Goal: Task Accomplishment & Management: Manage account settings

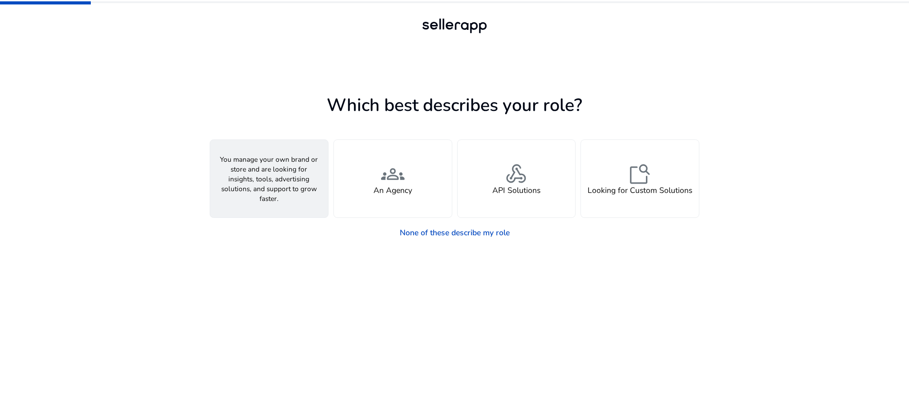
click at [254, 170] on div "person A Seller" at bounding box center [269, 178] width 118 height 77
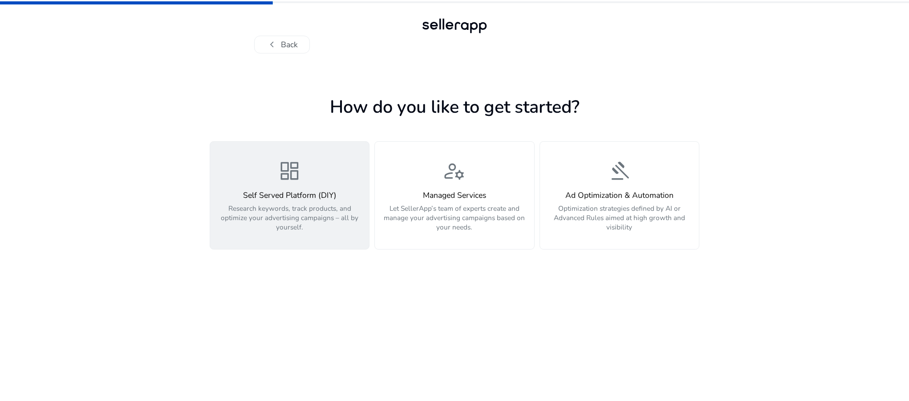
click at [276, 204] on p "Research keywords, track products, and optimize your advertising campaigns – al…" at bounding box center [289, 217] width 147 height 28
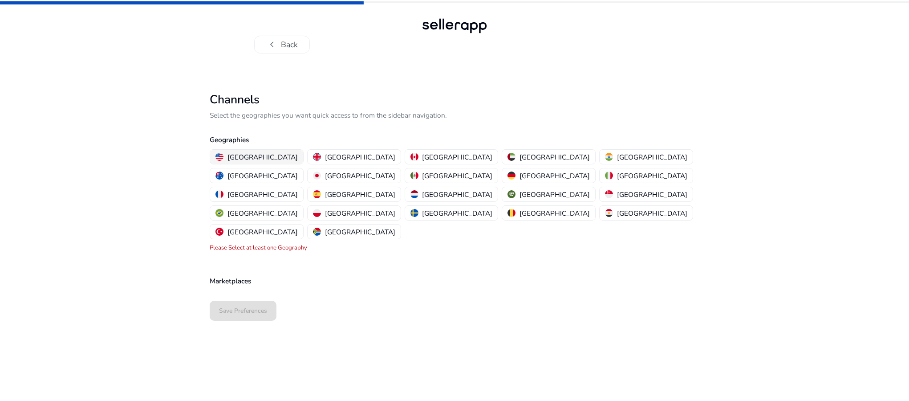
click at [246, 153] on p "[GEOGRAPHIC_DATA]" at bounding box center [262, 156] width 70 height 9
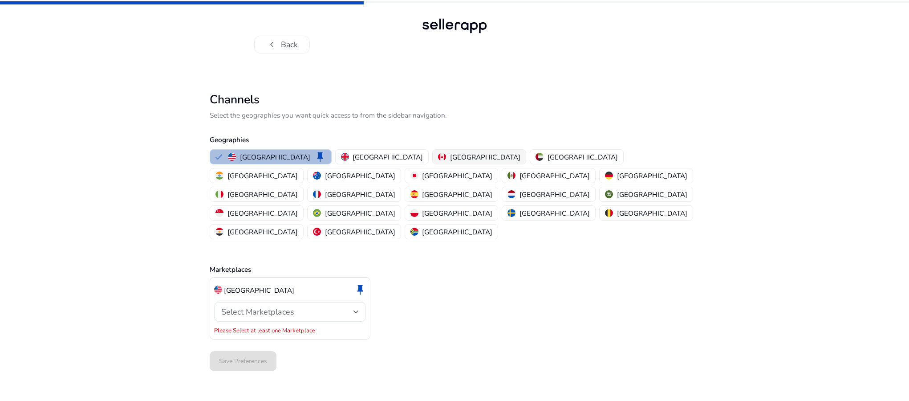
click at [450, 155] on p "[GEOGRAPHIC_DATA]" at bounding box center [485, 156] width 70 height 9
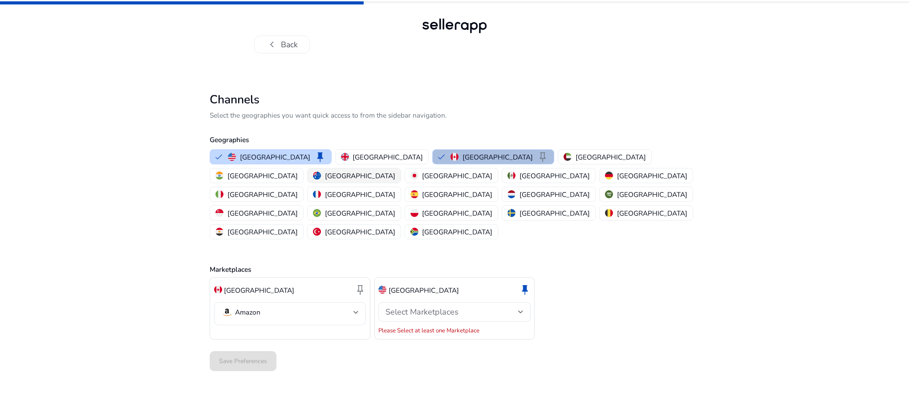
click at [395, 171] on p "[GEOGRAPHIC_DATA]" at bounding box center [360, 175] width 70 height 9
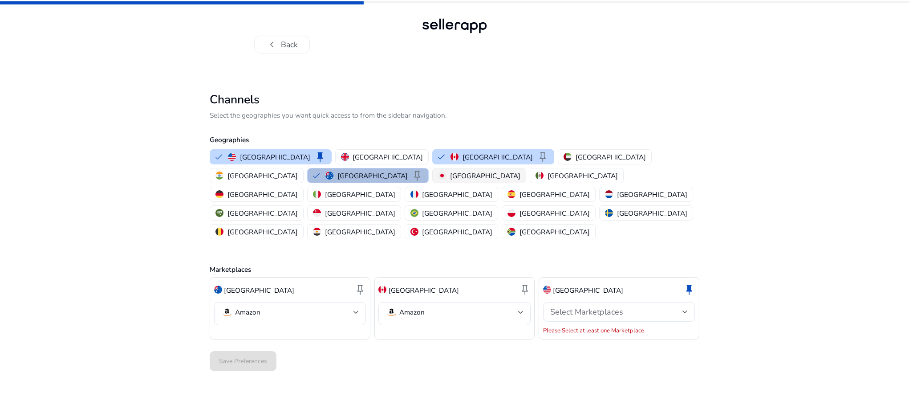
click at [450, 174] on p "[GEOGRAPHIC_DATA]" at bounding box center [485, 175] width 70 height 9
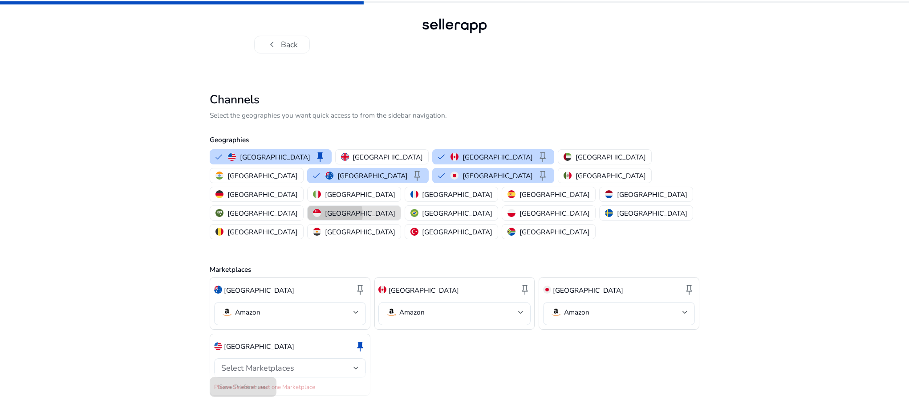
click at [325, 208] on p "[GEOGRAPHIC_DATA]" at bounding box center [360, 212] width 70 height 9
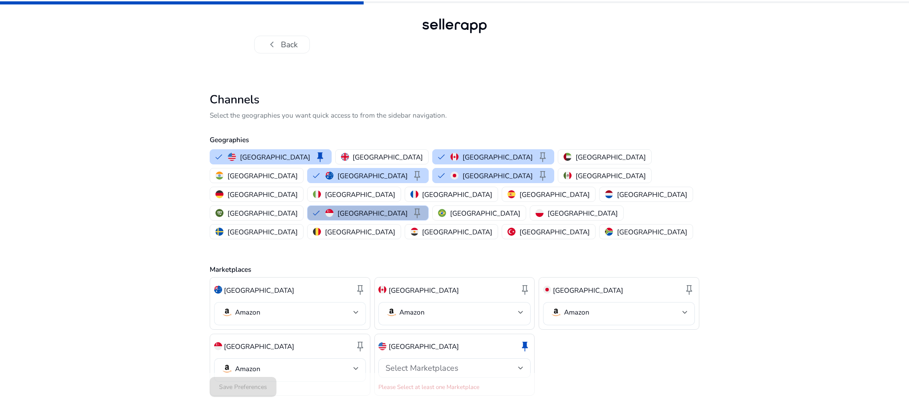
click at [357, 310] on div at bounding box center [355, 312] width 5 height 4
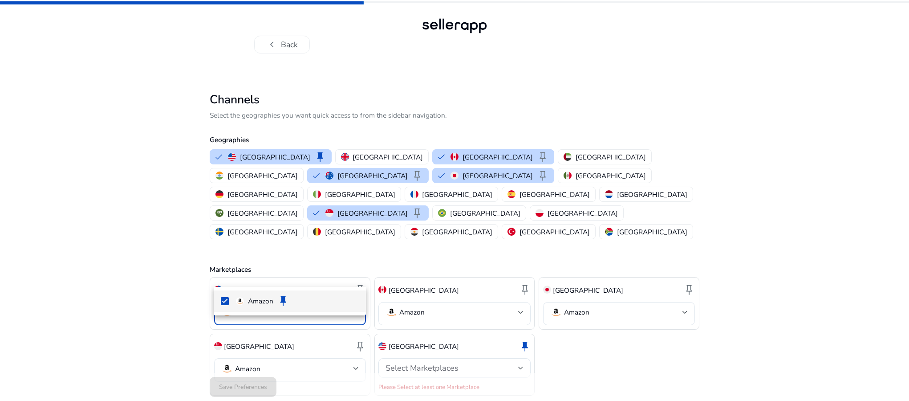
click at [357, 272] on div at bounding box center [454, 200] width 909 height 401
click at [146, 275] on div "chevron_left Back Channels Select the geographies you want quick access to from…" at bounding box center [454, 215] width 909 height 431
click at [520, 366] on div at bounding box center [520, 368] width 5 height 4
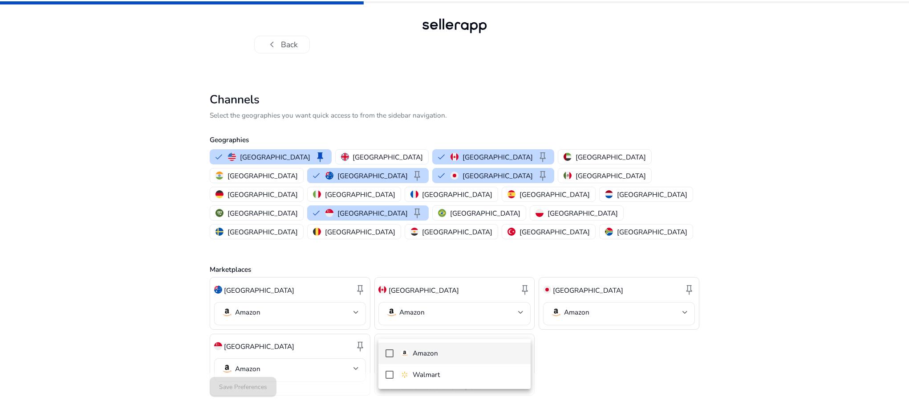
click at [390, 353] on mat-pseudo-checkbox at bounding box center [389, 353] width 8 height 8
click at [339, 371] on div at bounding box center [454, 200] width 909 height 401
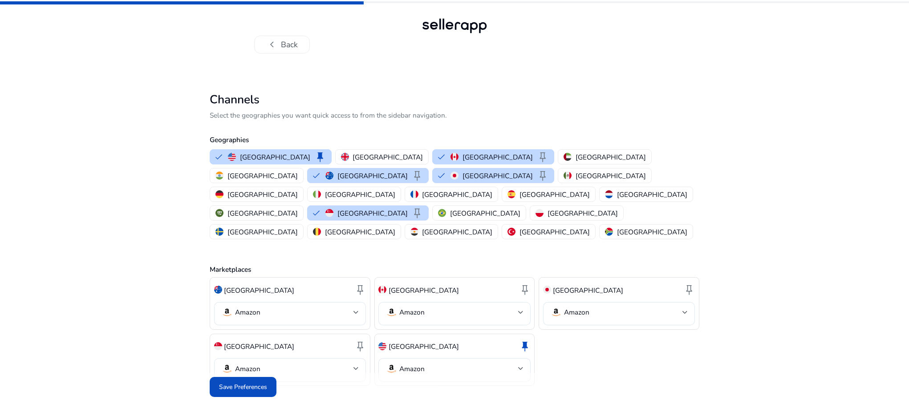
click at [254, 382] on span "Save Preferences" at bounding box center [243, 386] width 48 height 9
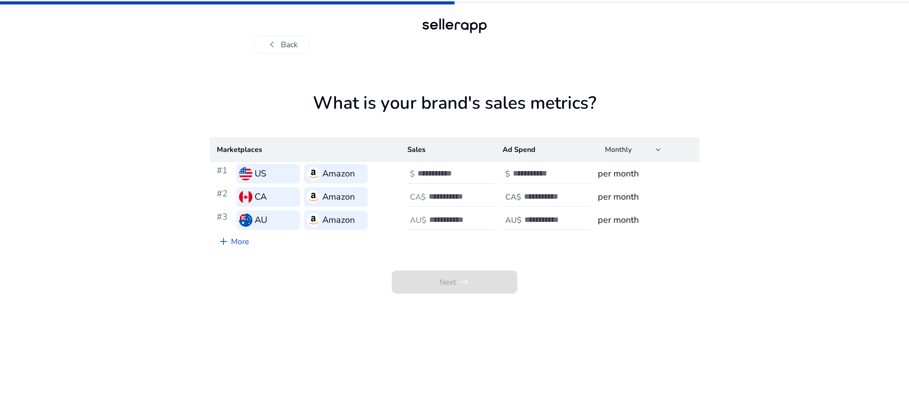
click at [549, 174] on input "number" at bounding box center [543, 173] width 60 height 10
click at [436, 174] on input "number" at bounding box center [447, 173] width 60 height 10
type input "***"
click at [527, 171] on input "number" at bounding box center [543, 173] width 60 height 10
type input "**"
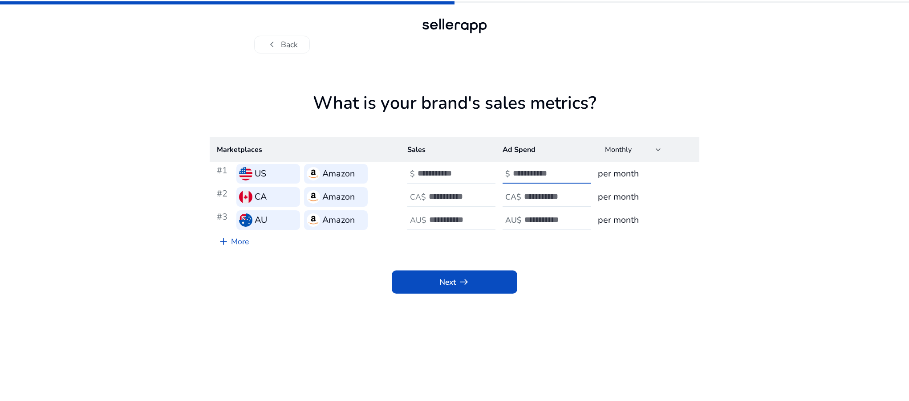
click at [425, 196] on h4 "CA$" at bounding box center [418, 196] width 16 height 9
type input "***"
click at [531, 197] on input "number" at bounding box center [554, 196] width 60 height 10
type input "***"
click at [442, 221] on input "number" at bounding box center [459, 220] width 60 height 10
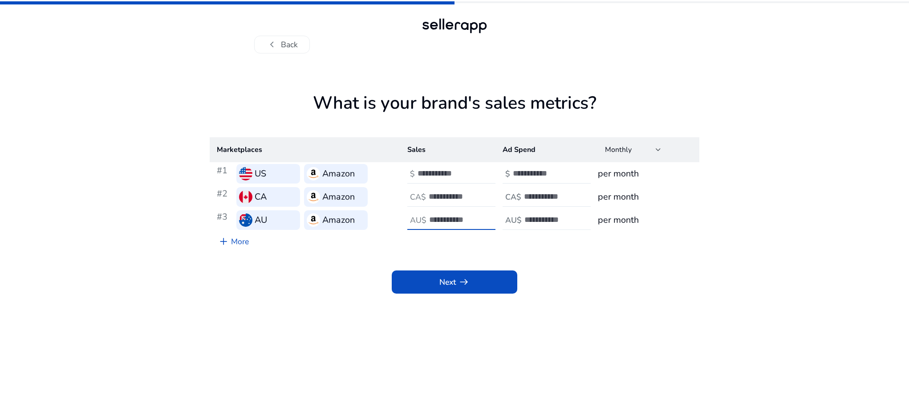
type input "***"
click at [537, 219] on input "number" at bounding box center [554, 220] width 60 height 10
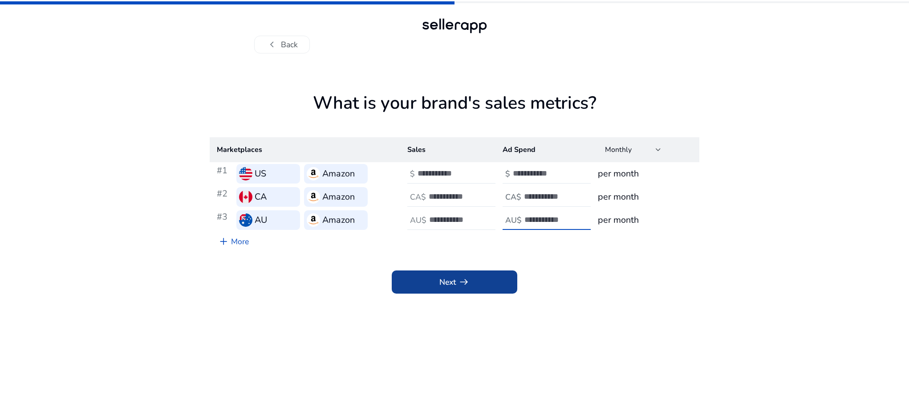
type input "**"
click at [442, 287] on span "Next arrow_right_alt" at bounding box center [454, 282] width 30 height 12
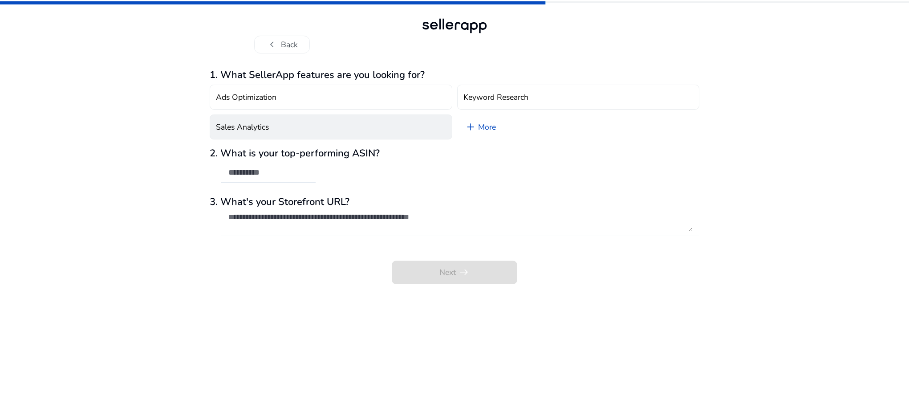
click at [283, 129] on button "Sales Analytics" at bounding box center [331, 126] width 243 height 25
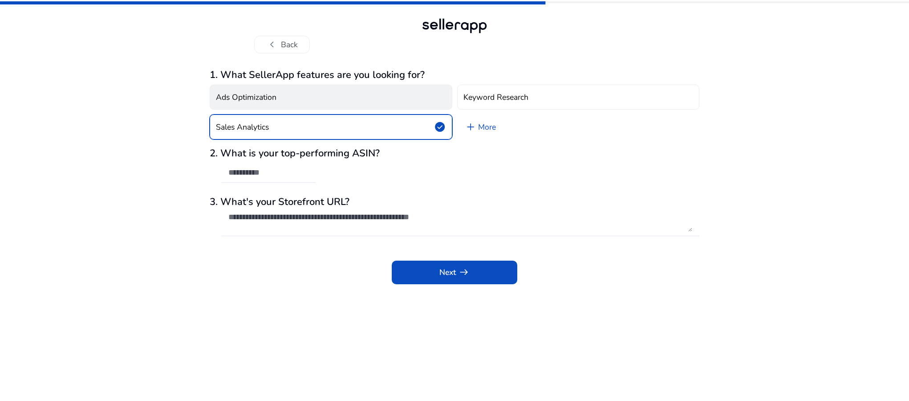
click at [325, 97] on button "Ads Optimization" at bounding box center [331, 97] width 243 height 25
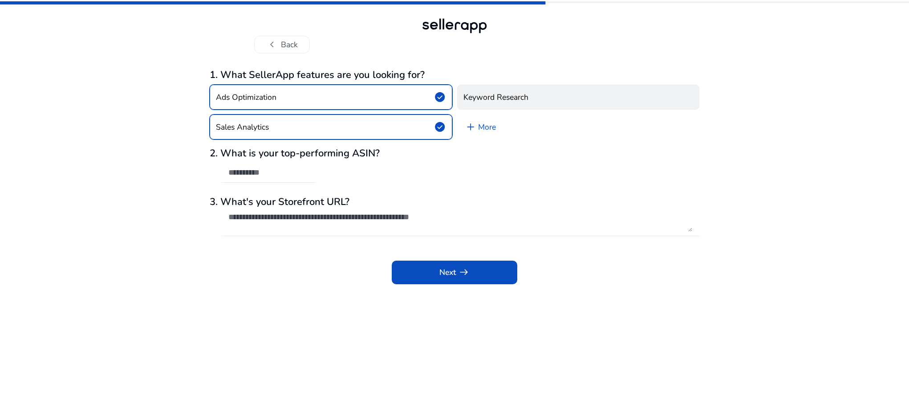
click at [530, 96] on button "Keyword Research" at bounding box center [578, 97] width 243 height 25
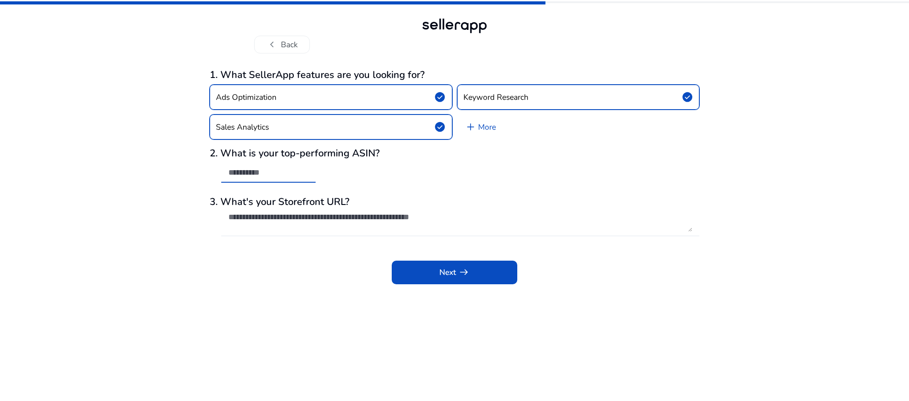
click at [265, 170] on input "text" at bounding box center [268, 172] width 80 height 10
paste input "**********"
type input "**********"
click at [312, 214] on textarea at bounding box center [460, 222] width 464 height 20
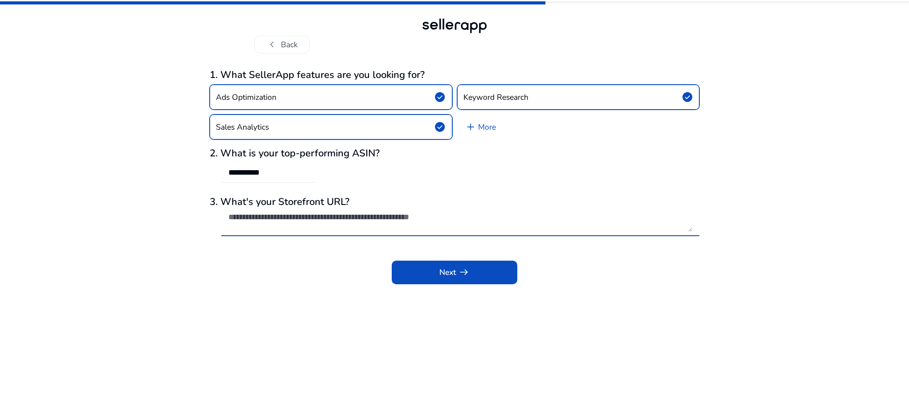
paste textarea "**********"
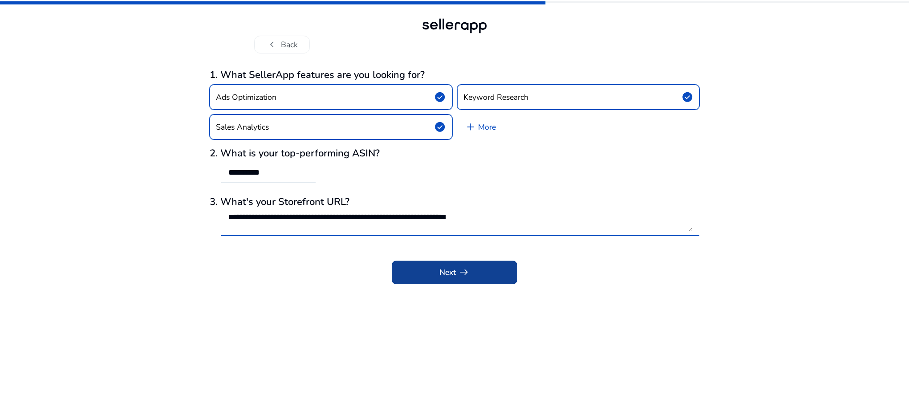
type textarea "**********"
click at [456, 273] on app-icon "arrow_right_alt" at bounding box center [462, 272] width 13 height 12
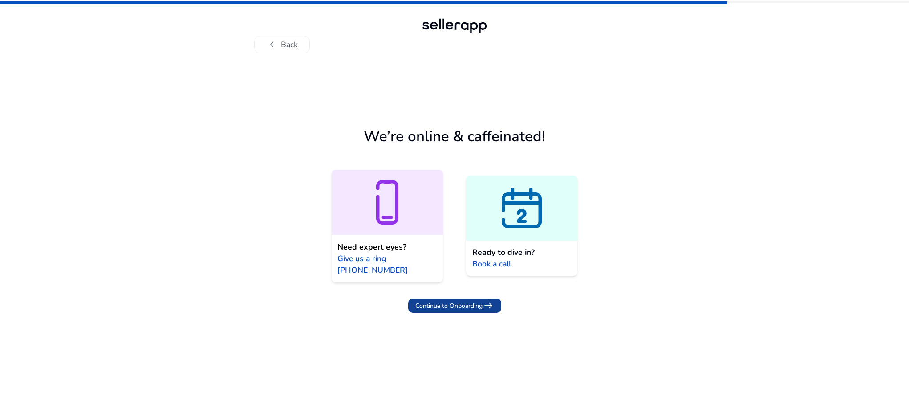
click at [469, 304] on span "Continue to Onboarding" at bounding box center [448, 305] width 67 height 9
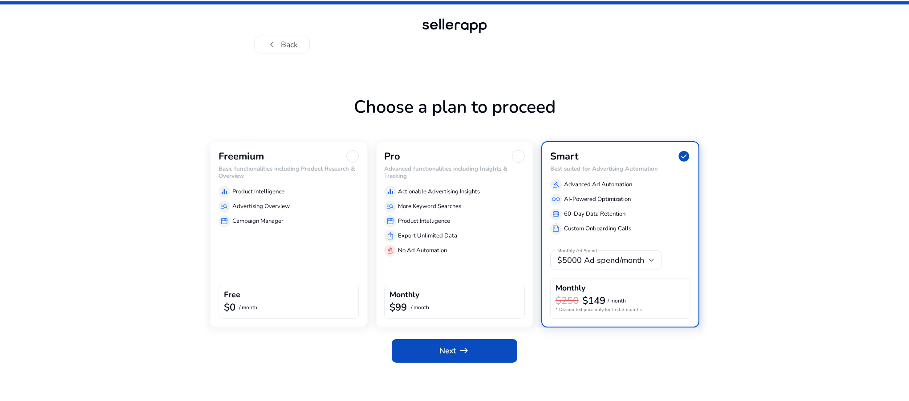
click at [315, 215] on div "storefront Campaign Manager" at bounding box center [289, 221] width 141 height 12
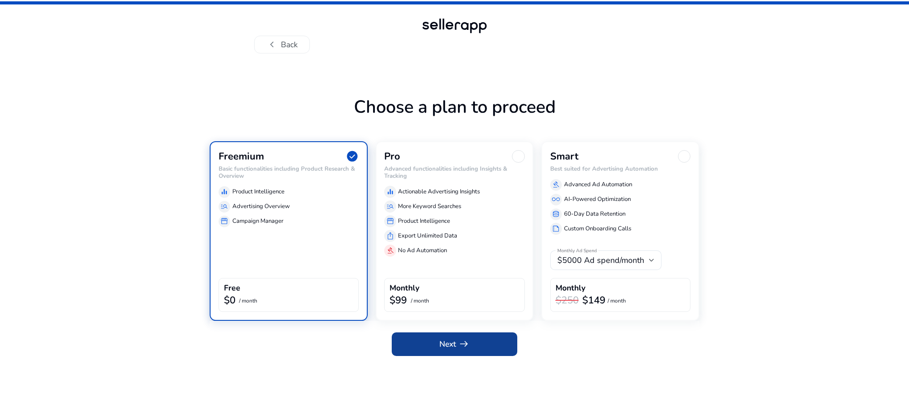
click at [458, 344] on span "arrow_right_alt" at bounding box center [464, 344] width 12 height 12
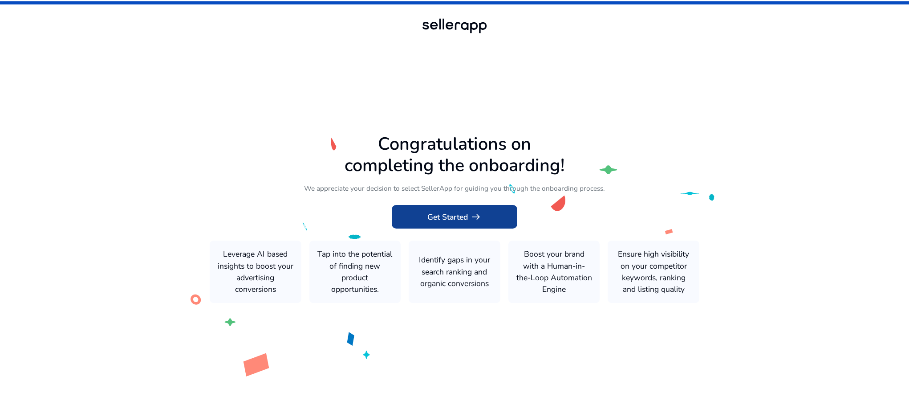
click at [444, 219] on span "Get Started arrow_right_alt" at bounding box center [454, 217] width 54 height 12
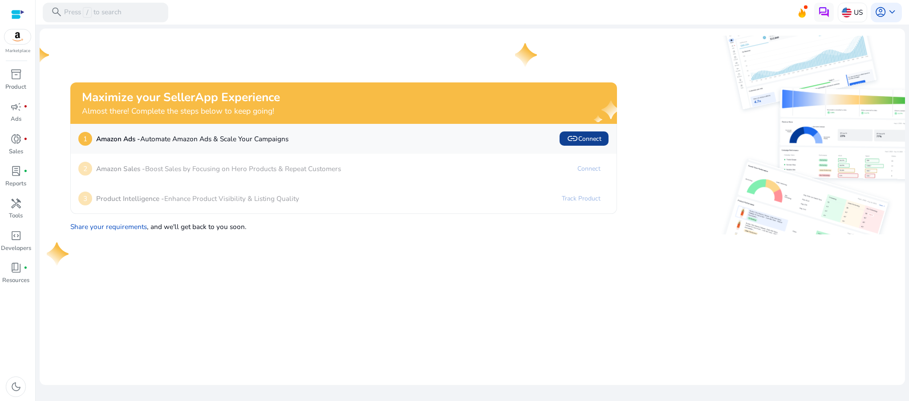
click at [589, 138] on span "link Connect" at bounding box center [584, 139] width 35 height 12
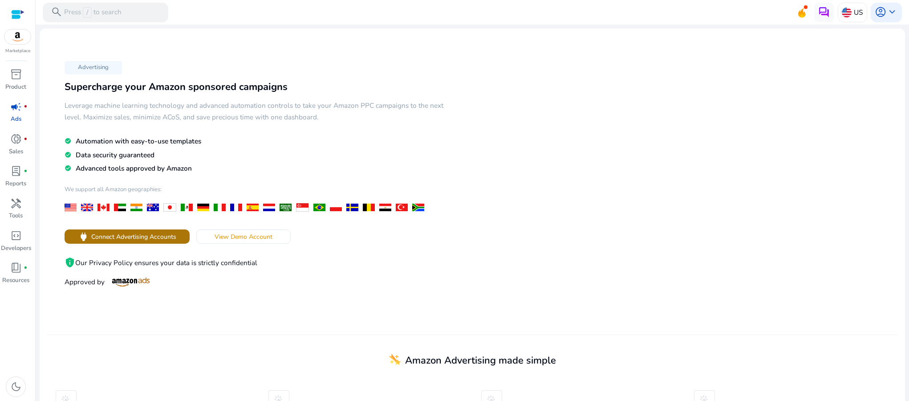
click at [159, 235] on span "Connect Advertising Accounts" at bounding box center [133, 236] width 85 height 9
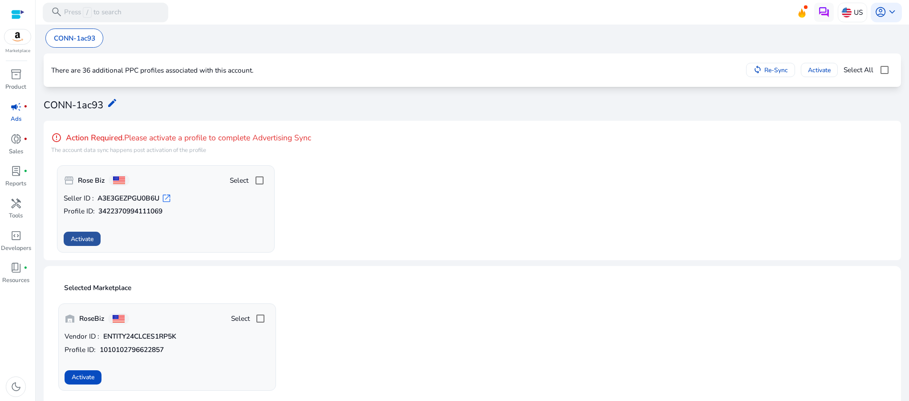
click at [82, 241] on span "Activate" at bounding box center [82, 238] width 23 height 9
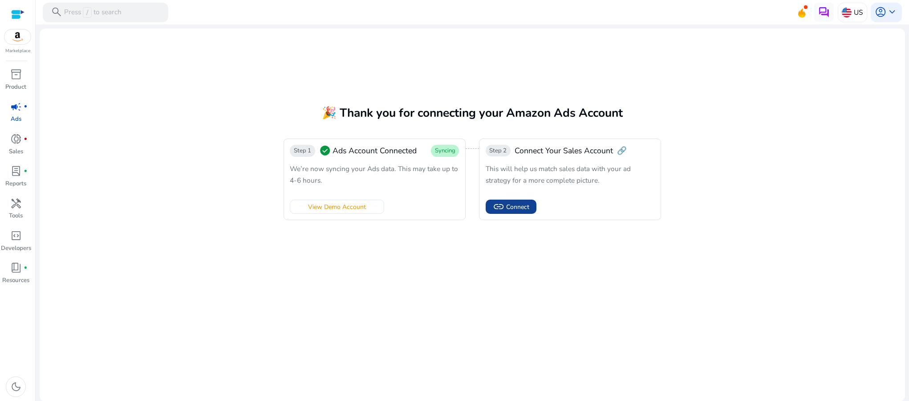
click at [508, 207] on span "Connect" at bounding box center [517, 206] width 23 height 9
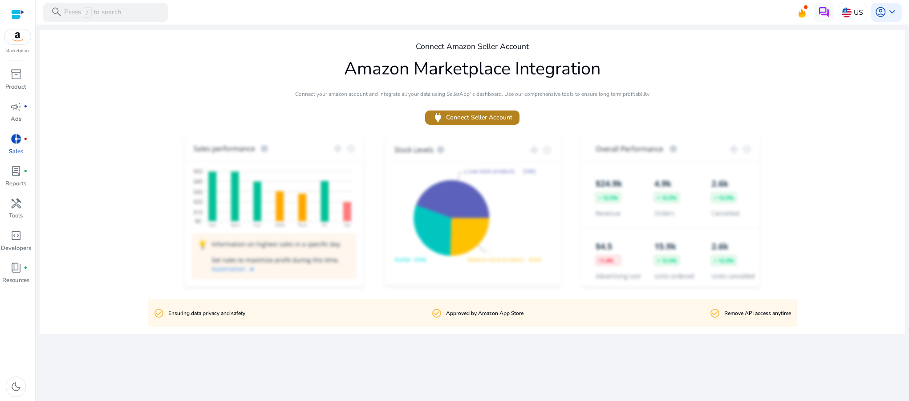
click at [482, 118] on span "power Connect Seller Account" at bounding box center [472, 118] width 80 height 12
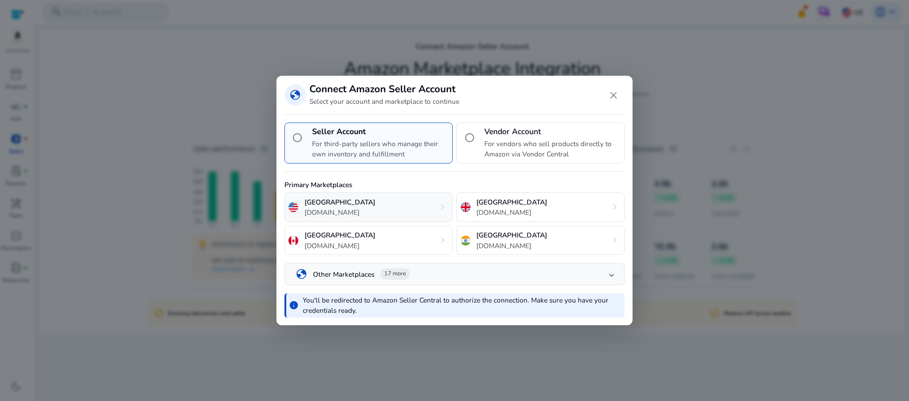
click at [379, 210] on div "United States amazon.com chevron_right" at bounding box center [368, 206] width 168 height 29
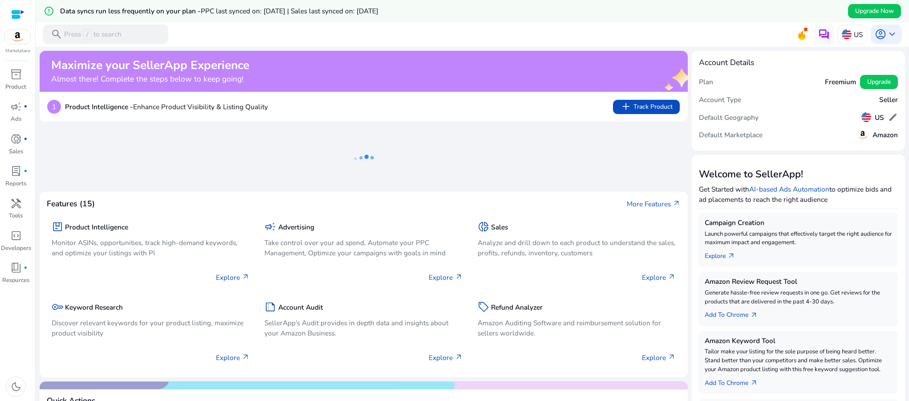
click at [688, 48] on div at bounding box center [472, 48] width 873 height 2
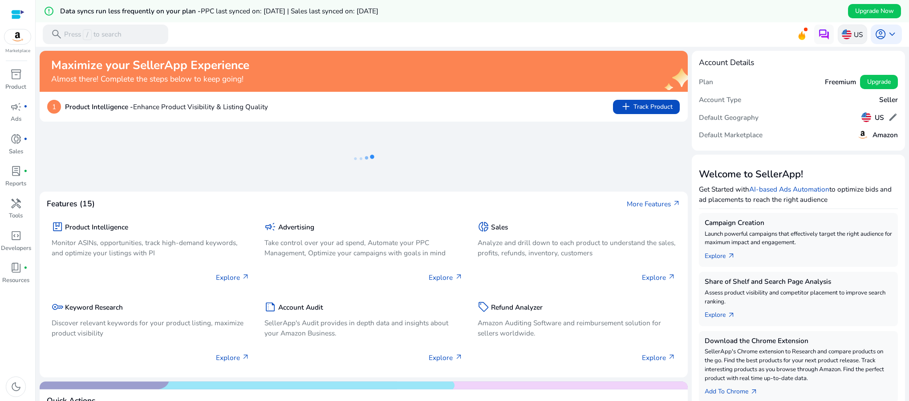
click at [854, 34] on p "US" at bounding box center [858, 35] width 9 height 16
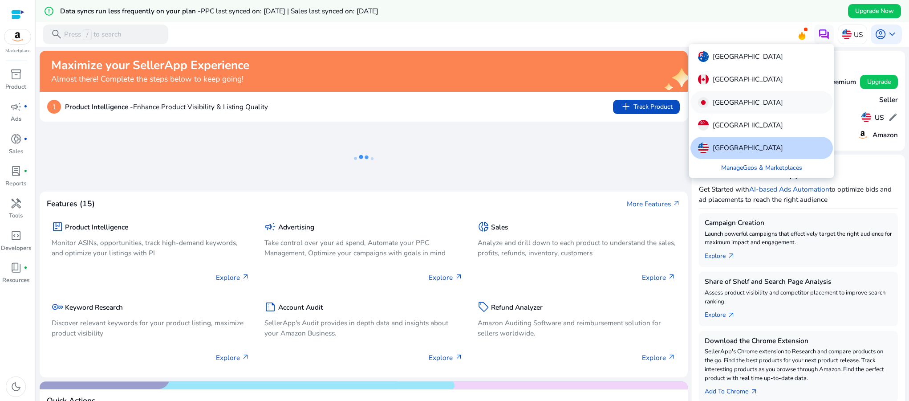
click at [727, 101] on p "[GEOGRAPHIC_DATA]" at bounding box center [748, 102] width 70 height 11
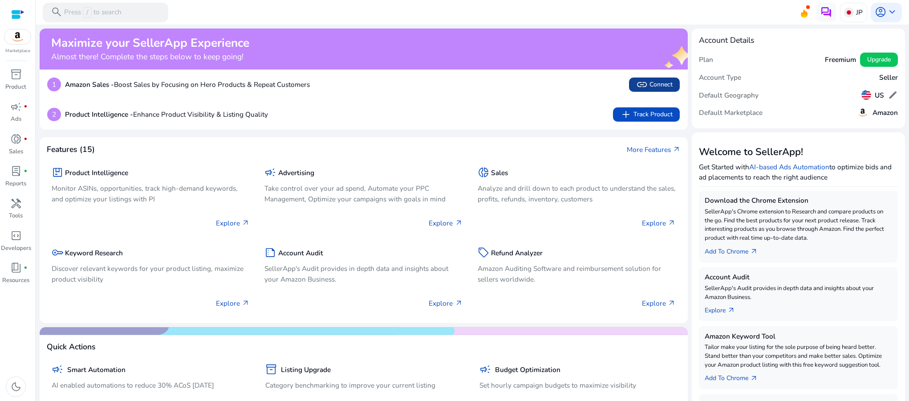
click at [653, 82] on span "link Connect" at bounding box center [654, 85] width 36 height 12
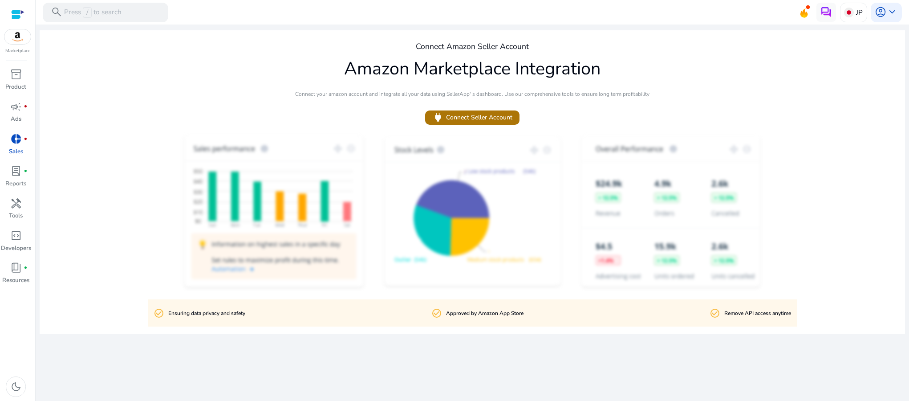
click at [490, 117] on span "power Connect Seller Account" at bounding box center [472, 118] width 80 height 12
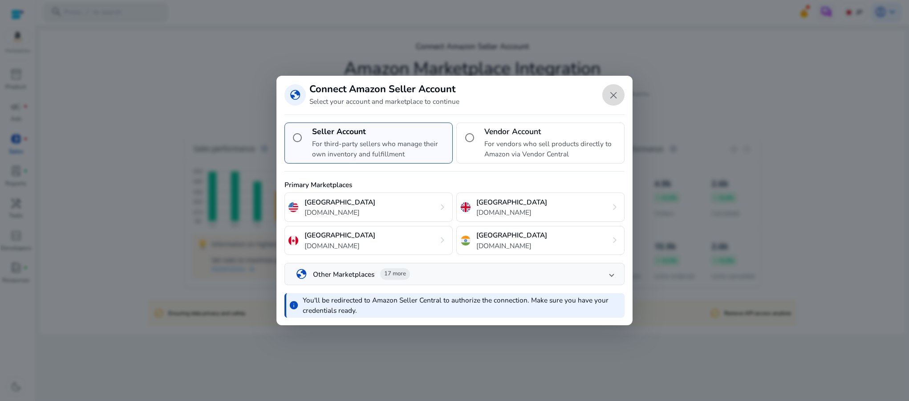
click at [616, 98] on span "Close dialog" at bounding box center [613, 94] width 21 height 21
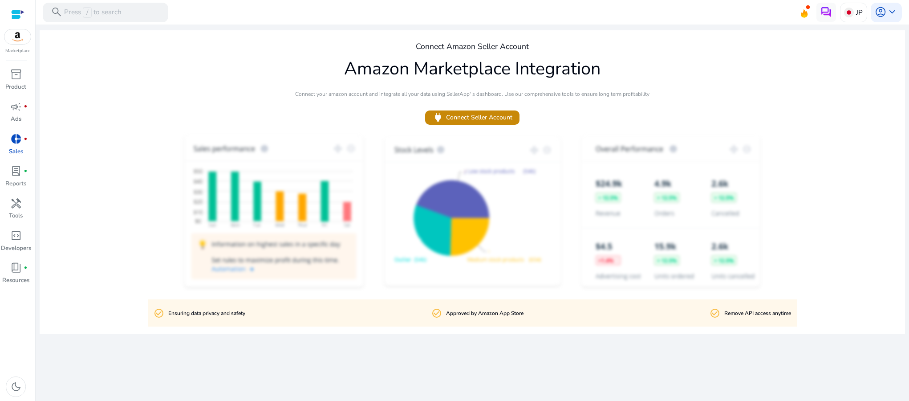
click at [15, 15] on div at bounding box center [17, 14] width 13 height 10
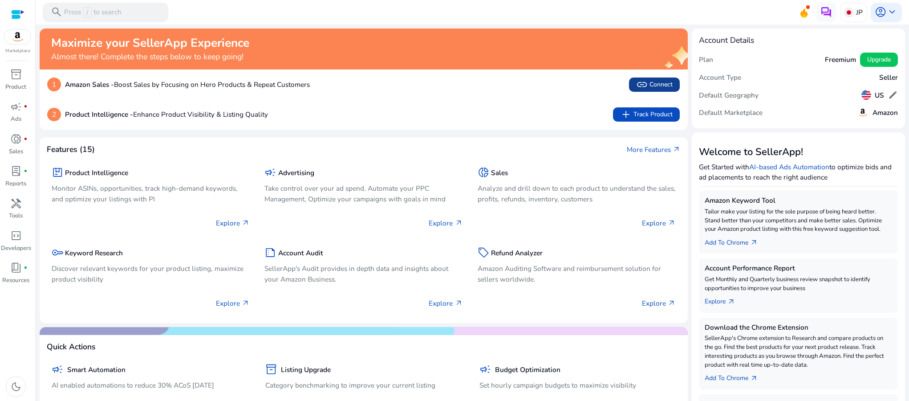
click at [650, 83] on span "link Connect" at bounding box center [654, 85] width 36 height 12
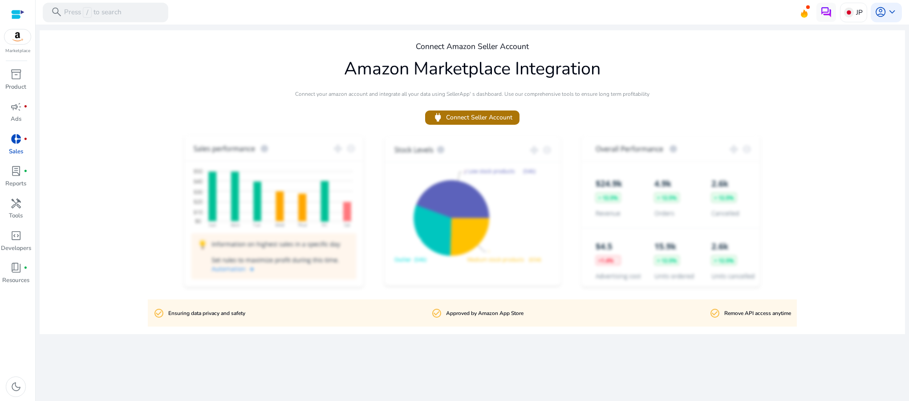
click at [475, 117] on span "power Connect Seller Account" at bounding box center [472, 118] width 80 height 12
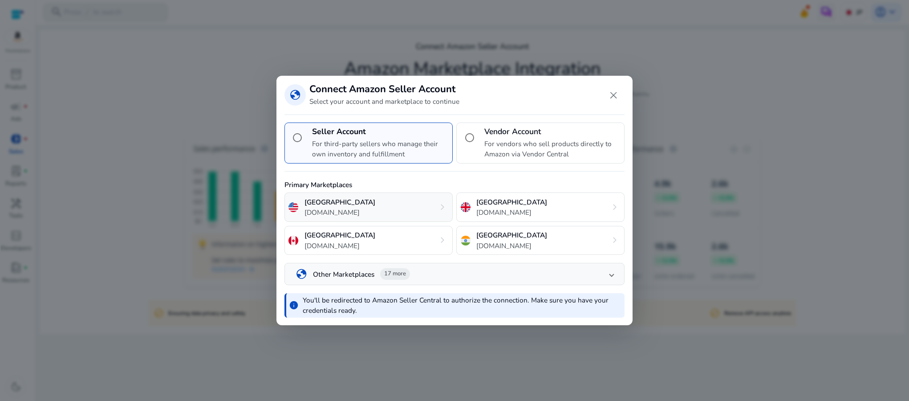
click at [385, 204] on div "United States [DOMAIN_NAME] chevron_right" at bounding box center [368, 206] width 168 height 29
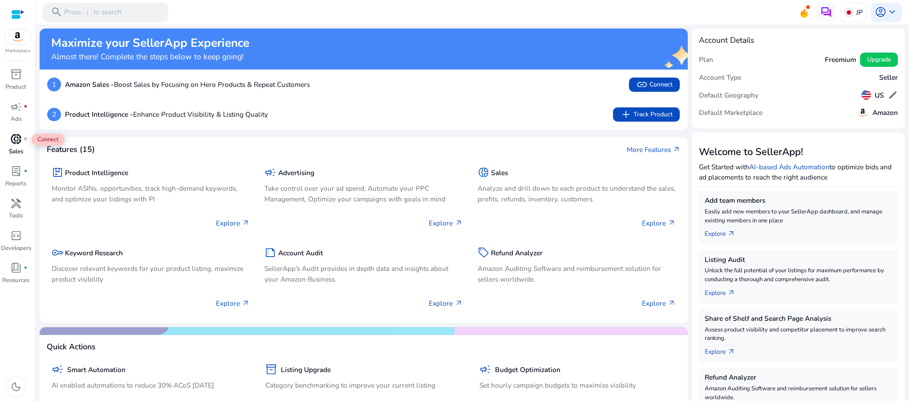
click at [16, 142] on span "donut_small" at bounding box center [16, 139] width 12 height 12
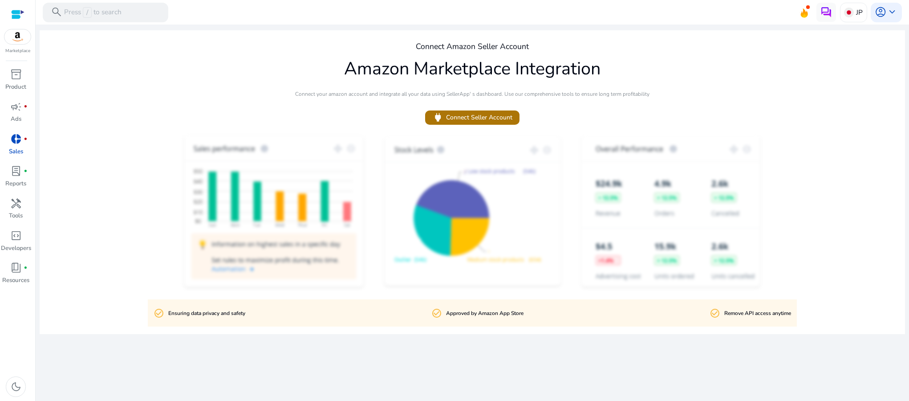
click at [506, 114] on span "power Connect Seller Account" at bounding box center [472, 118] width 80 height 12
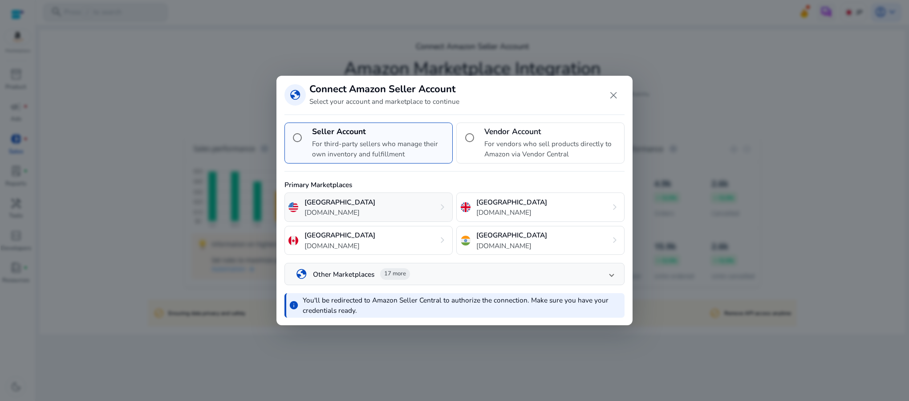
click at [397, 207] on div "United States [DOMAIN_NAME] chevron_right" at bounding box center [368, 206] width 168 height 29
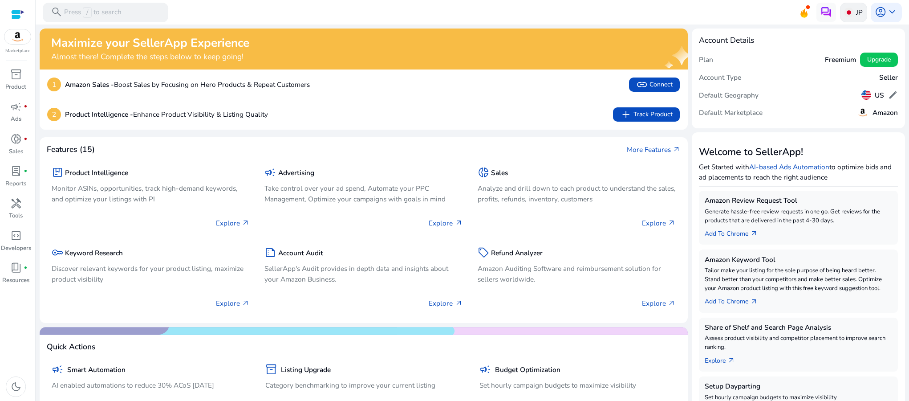
click at [856, 11] on p "JP" at bounding box center [859, 12] width 7 height 16
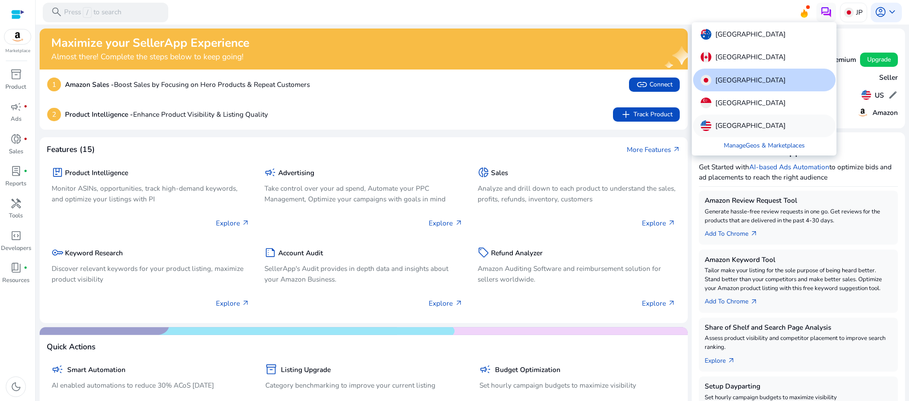
click at [729, 129] on p "[GEOGRAPHIC_DATA]" at bounding box center [750, 125] width 70 height 11
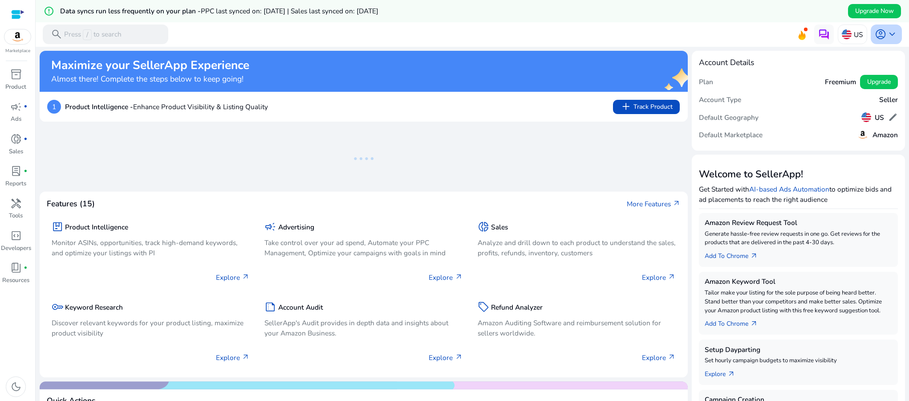
click at [886, 34] on span "keyboard_arrow_down" at bounding box center [892, 34] width 12 height 12
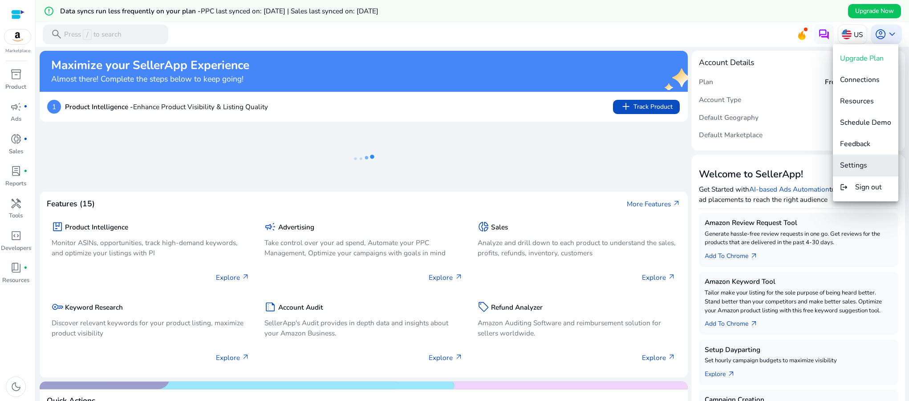
click at [859, 167] on span "Settings" at bounding box center [853, 165] width 27 height 10
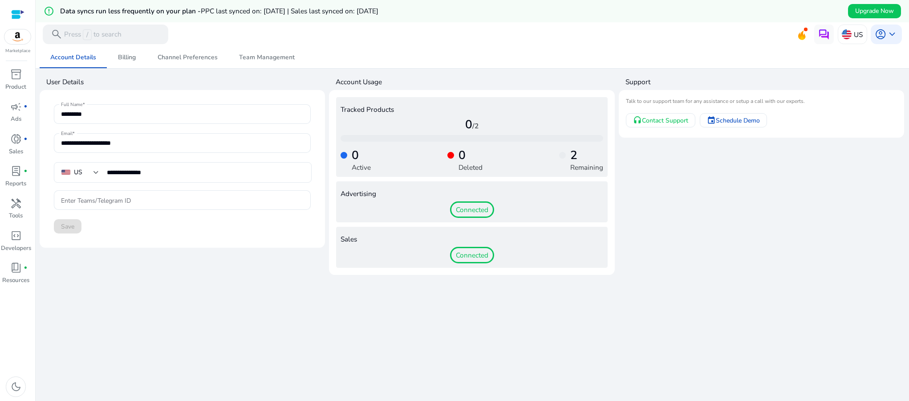
click at [710, 199] on app-user-support "Support Talk to our support team for any assistance or setup a call with our ex…" at bounding box center [762, 174] width 286 height 202
click at [881, 206] on app-user-support "Support Talk to our support team for any assistance or setup a call with our ex…" at bounding box center [762, 174] width 286 height 202
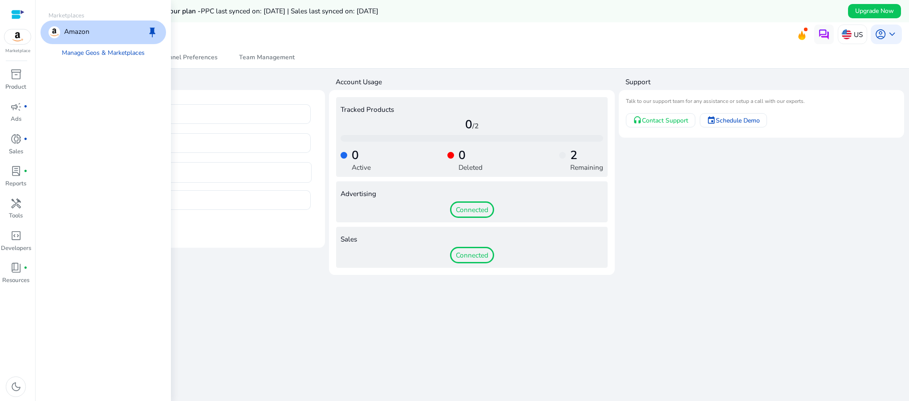
click at [14, 36] on img at bounding box center [17, 36] width 27 height 15
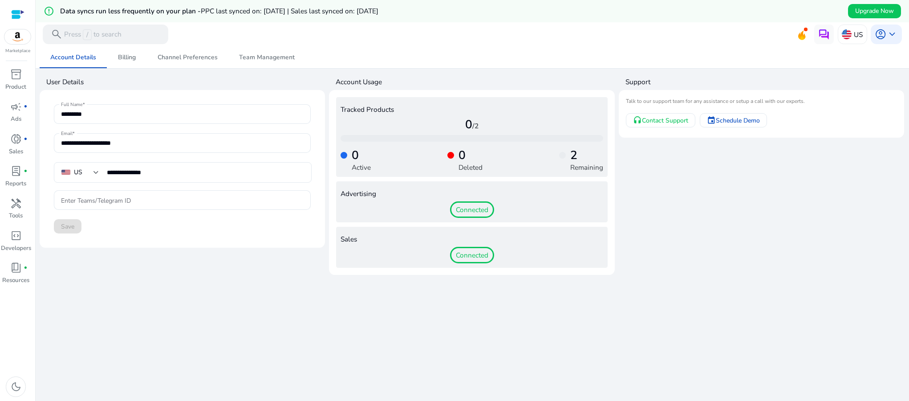
click at [15, 11] on div at bounding box center [17, 14] width 13 height 10
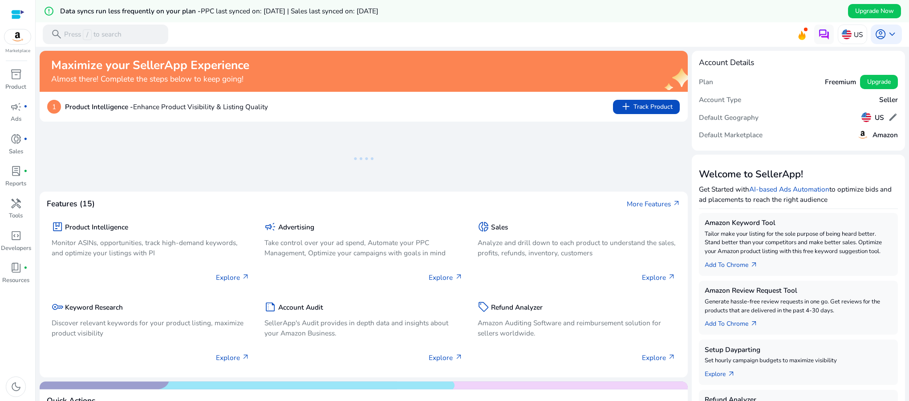
click at [17, 38] on img at bounding box center [17, 36] width 27 height 15
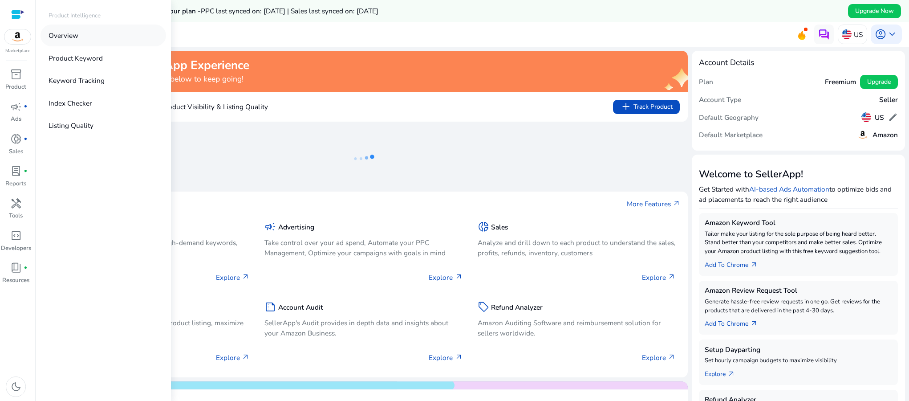
click at [63, 36] on p "Overview" at bounding box center [64, 35] width 30 height 10
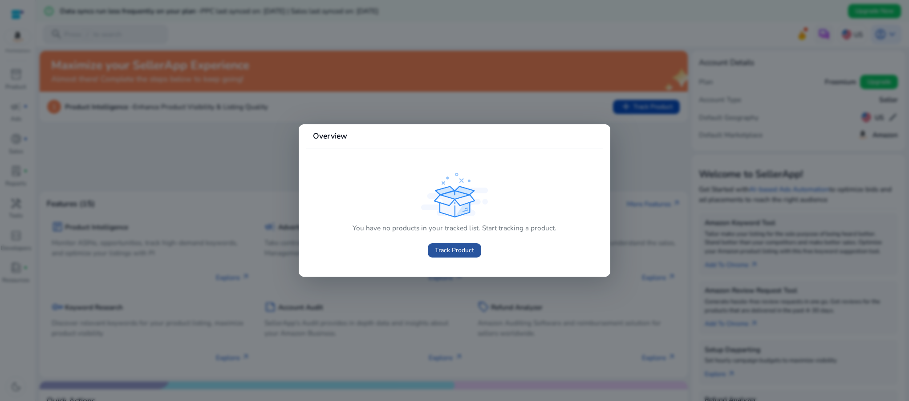
click at [456, 251] on span "Track Product" at bounding box center [454, 249] width 39 height 9
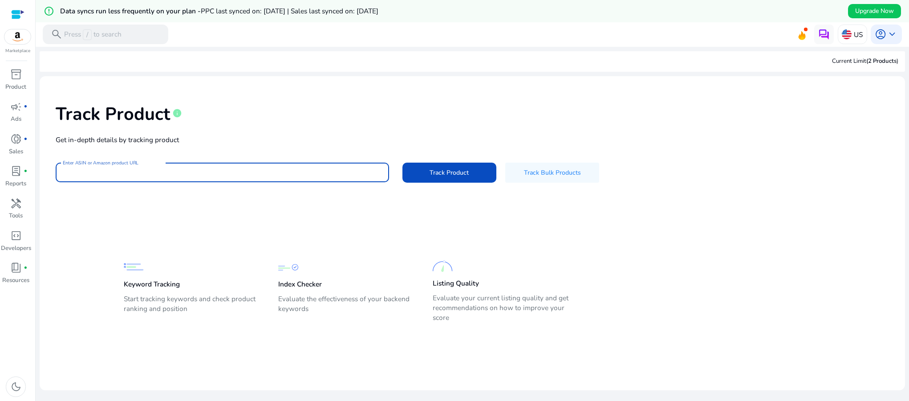
click at [302, 173] on input "Enter ASIN or Amazon product URL" at bounding box center [222, 172] width 319 height 10
paste input "**********"
type input "**********"
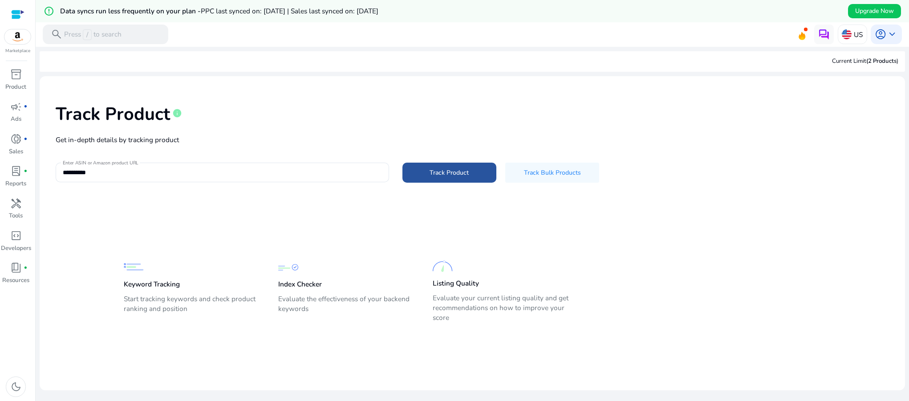
click at [437, 174] on span "Track Product" at bounding box center [449, 172] width 39 height 9
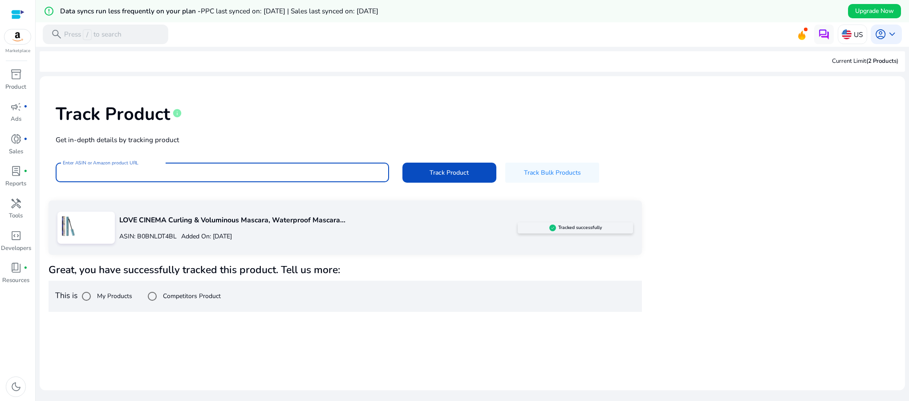
click at [215, 173] on input "Enter ASIN or Amazon product URL" at bounding box center [222, 172] width 319 height 10
paste input "**********"
type input "**********"
click at [452, 175] on span "Track Product" at bounding box center [449, 172] width 39 height 9
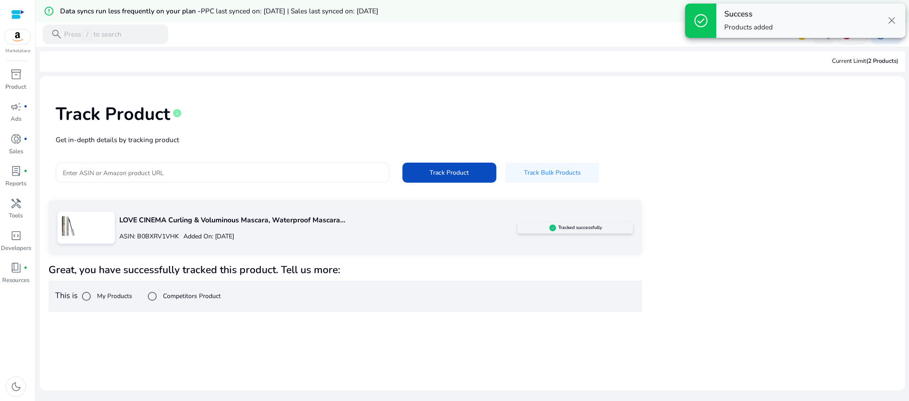
click at [281, 165] on div at bounding box center [222, 172] width 319 height 20
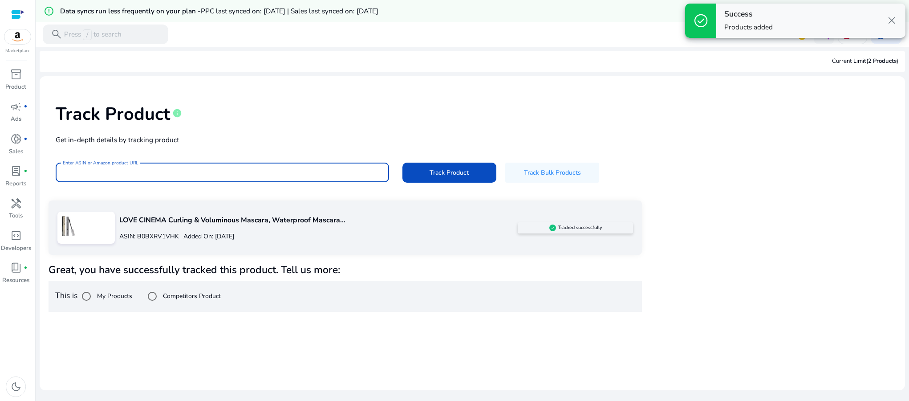
click at [278, 172] on input "Enter ASIN or Amazon product URL" at bounding box center [222, 172] width 319 height 10
paste input "**********"
type input "**********"
click at [442, 171] on span "Track Product" at bounding box center [449, 172] width 39 height 9
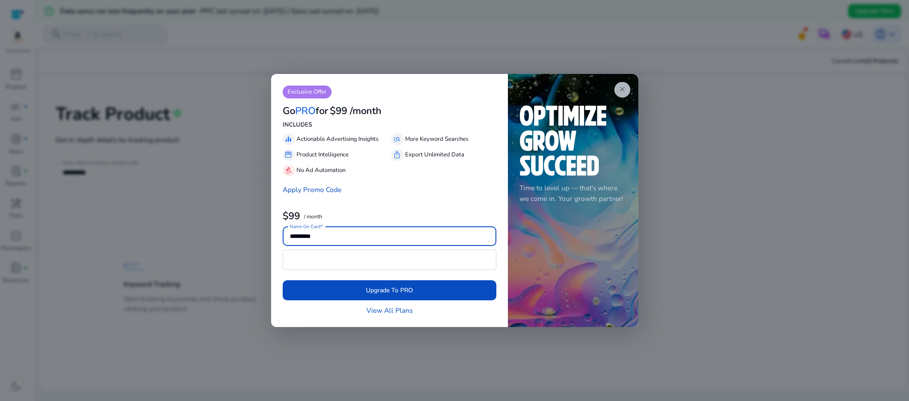
click at [622, 88] on span "close" at bounding box center [622, 89] width 8 height 8
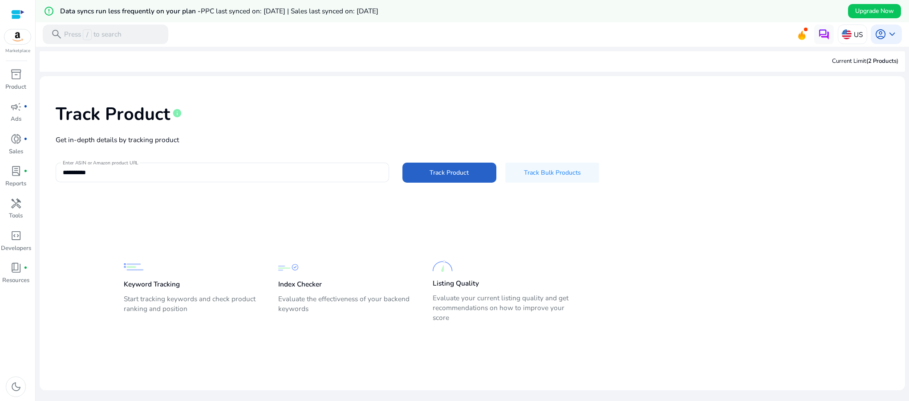
click at [778, 190] on div "**********" at bounding box center [472, 141] width 851 height 117
click at [17, 15] on div at bounding box center [17, 14] width 13 height 10
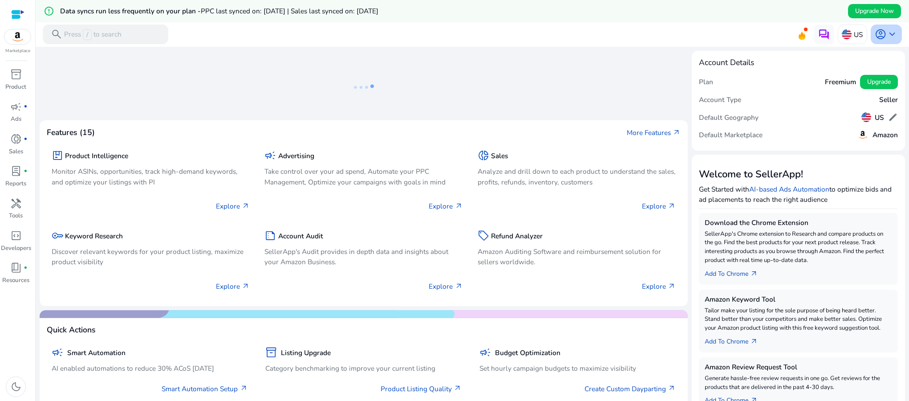
click at [888, 33] on span "keyboard_arrow_down" at bounding box center [892, 34] width 12 height 12
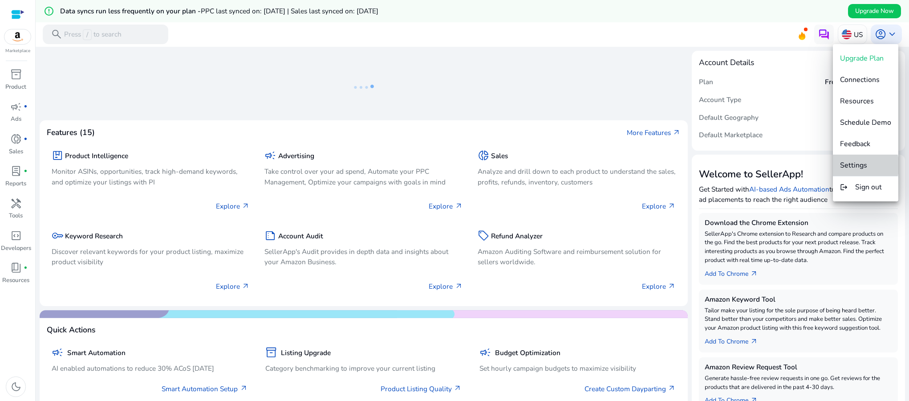
click at [862, 166] on span "Settings" at bounding box center [853, 165] width 27 height 10
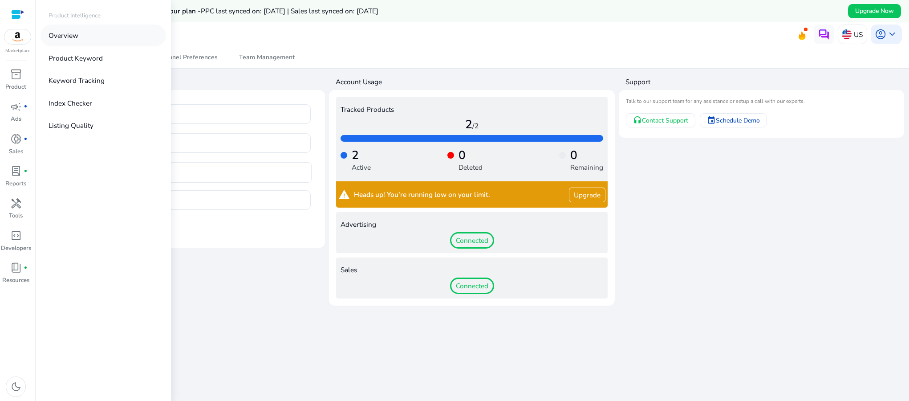
click at [69, 37] on p "Overview" at bounding box center [64, 35] width 30 height 10
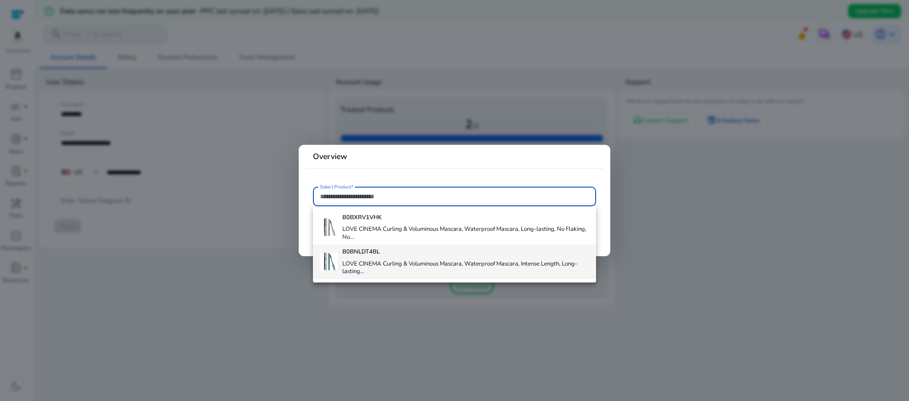
click at [377, 262] on h4 "LOVE CINEMA Curling & Voluminous Mascara, Waterproof Mascara, Intense Length, L…" at bounding box center [465, 268] width 247 height 16
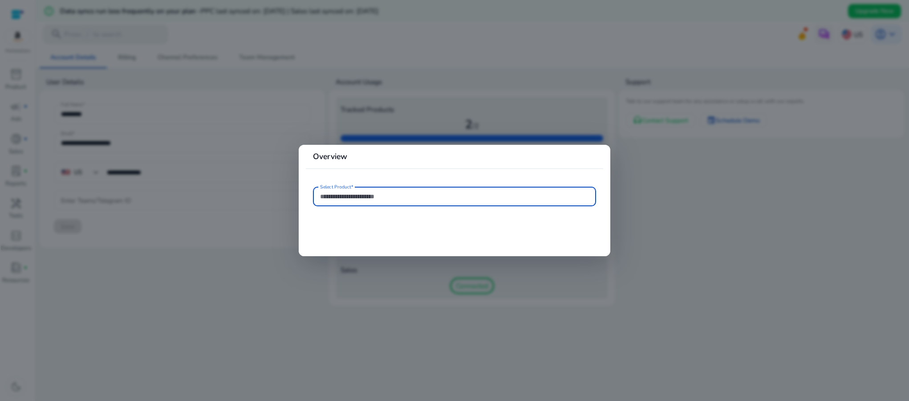
type input "**********"
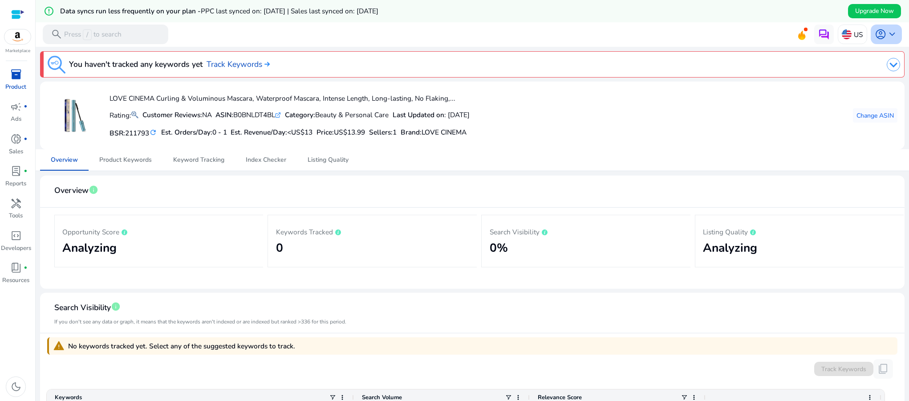
click at [879, 36] on span "account_circle" at bounding box center [881, 34] width 12 height 12
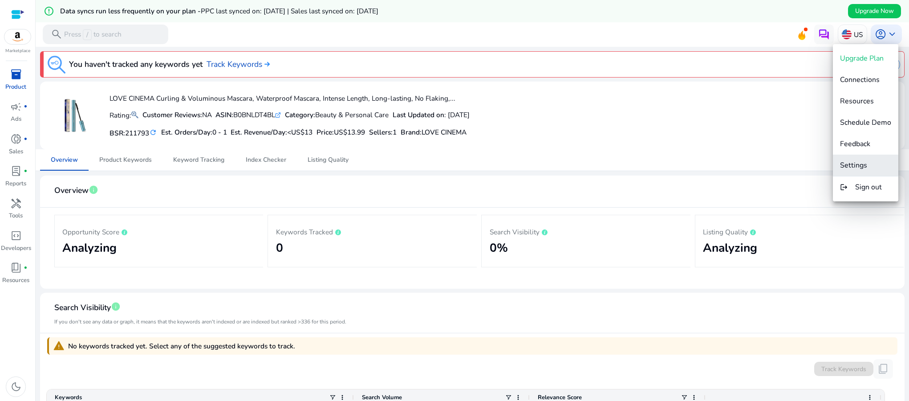
click at [859, 164] on span "Settings" at bounding box center [853, 165] width 27 height 10
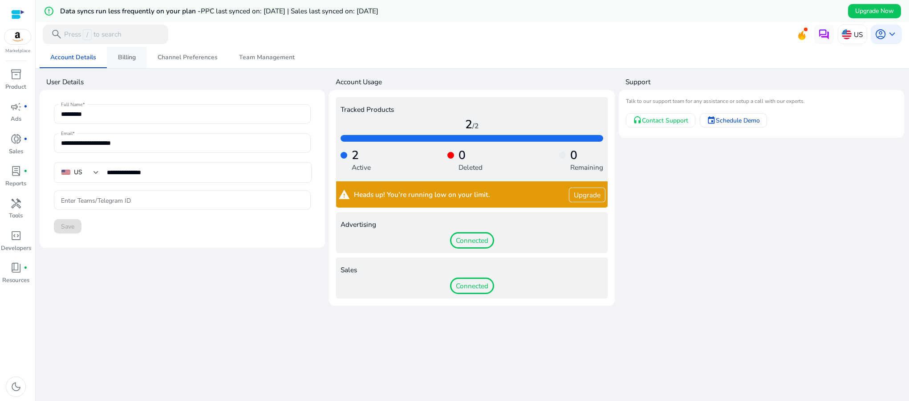
click at [123, 60] on span "Billing" at bounding box center [127, 57] width 18 height 6
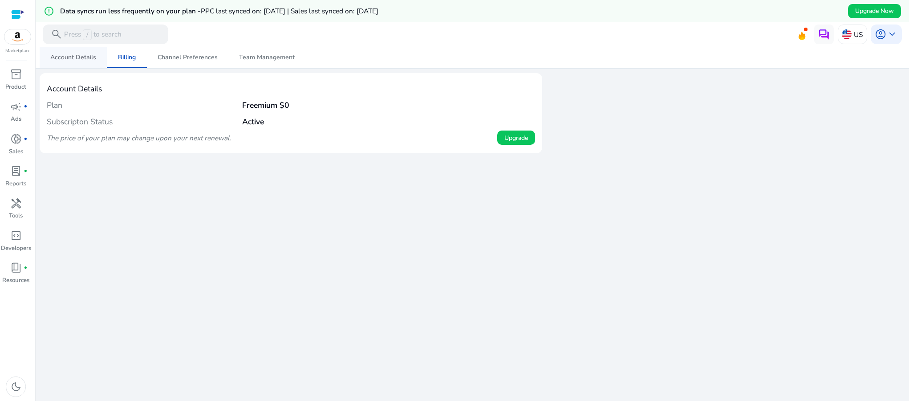
click at [74, 57] on span "Account Details" at bounding box center [73, 57] width 46 height 6
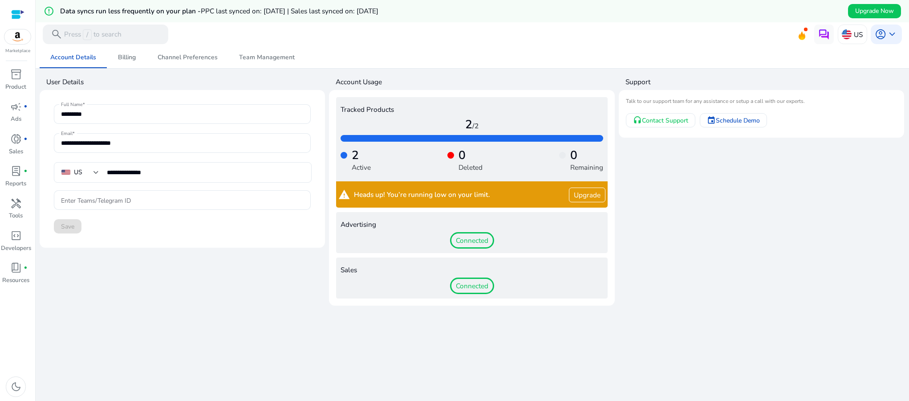
scroll to position [22, 0]
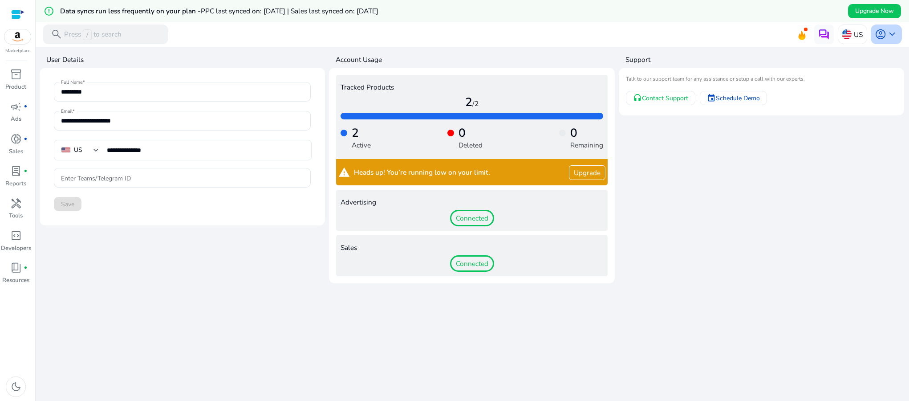
click at [886, 35] on span "keyboard_arrow_down" at bounding box center [892, 34] width 12 height 12
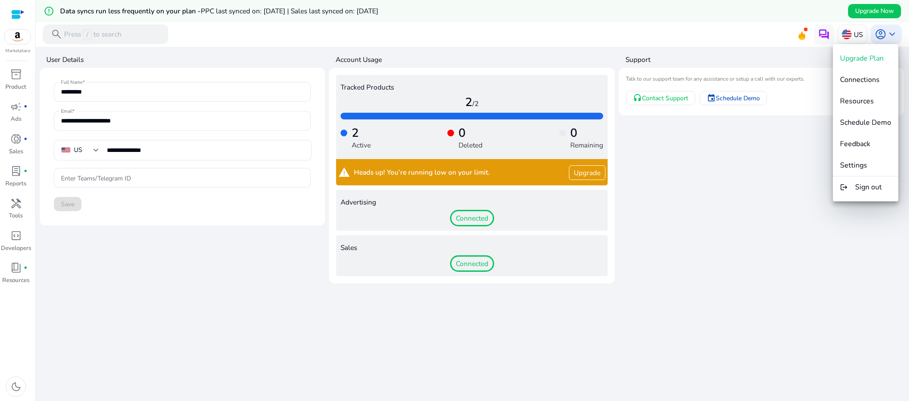
click at [13, 15] on div at bounding box center [454, 200] width 909 height 401
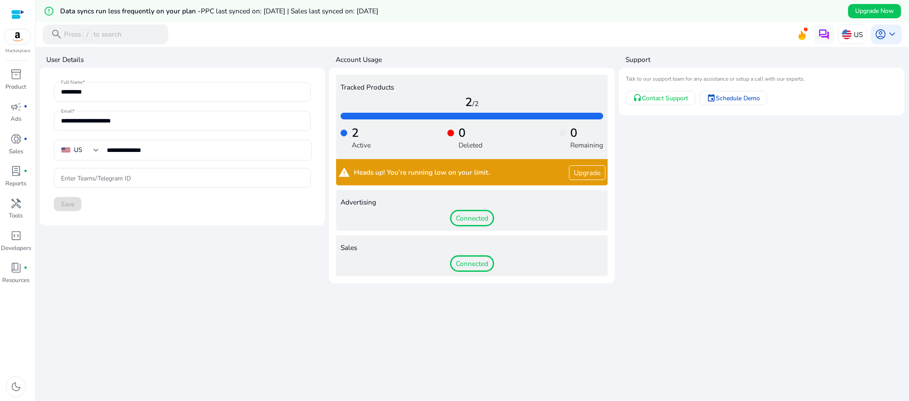
click at [14, 12] on div at bounding box center [17, 14] width 13 height 10
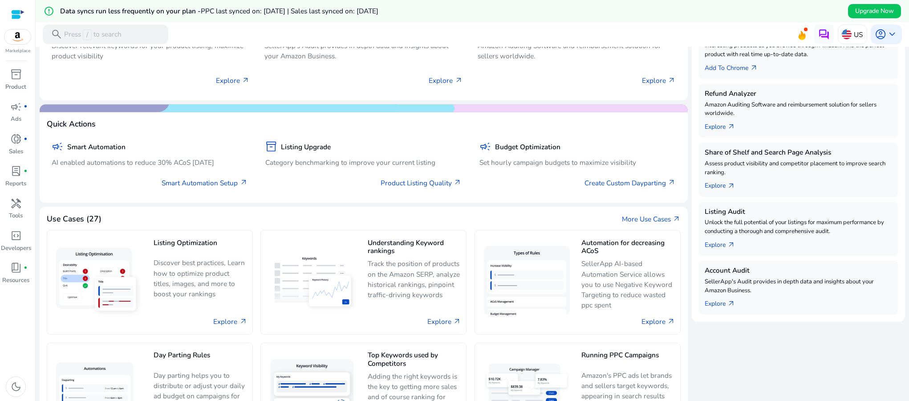
scroll to position [73, 0]
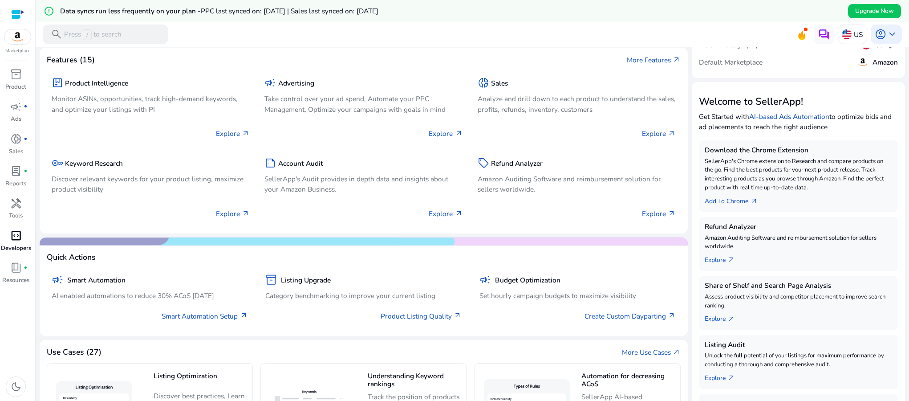
click at [16, 239] on span "code_blocks" at bounding box center [16, 236] width 12 height 12
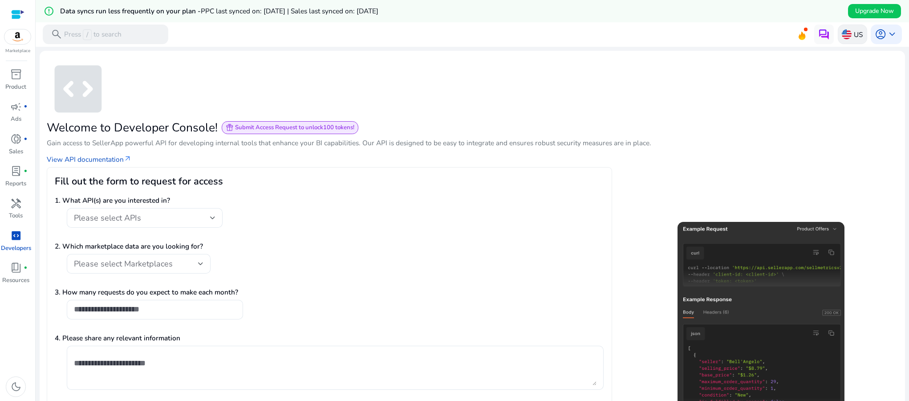
click at [842, 32] on img at bounding box center [847, 34] width 10 height 10
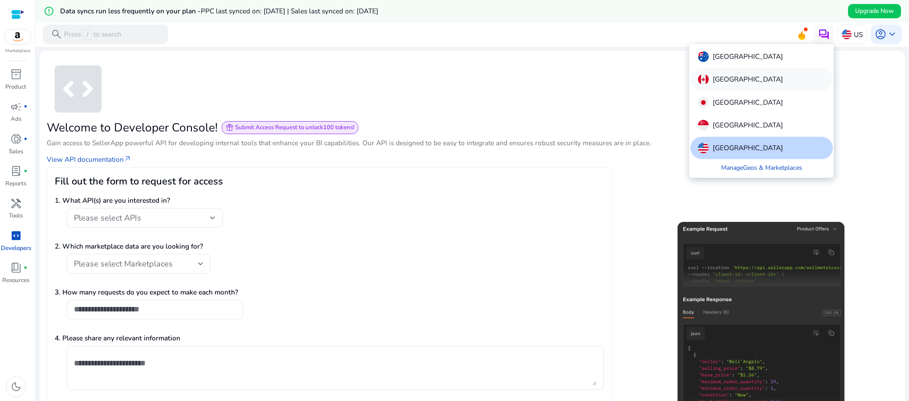
click at [732, 81] on p "[GEOGRAPHIC_DATA]" at bounding box center [748, 79] width 70 height 11
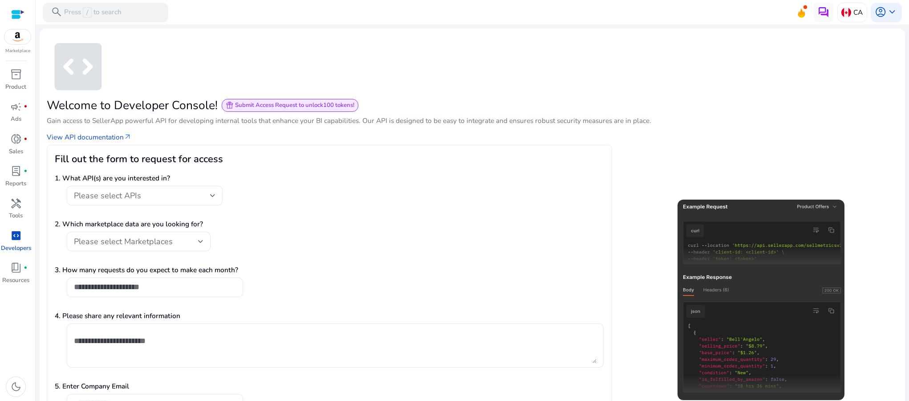
scroll to position [61, 0]
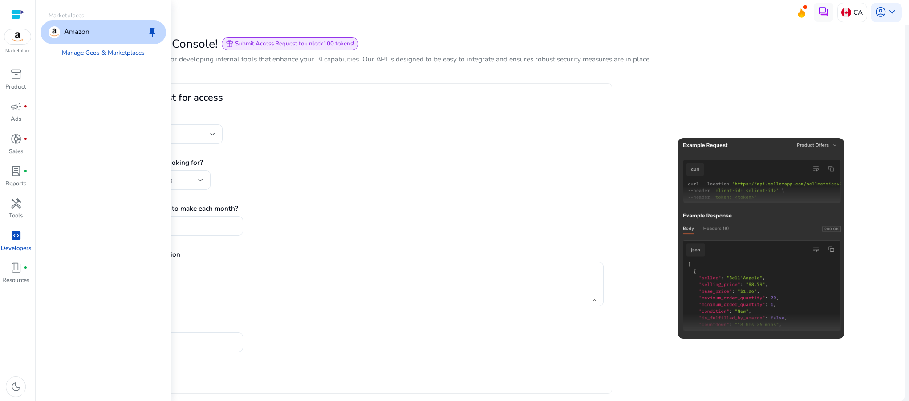
click at [20, 38] on img at bounding box center [17, 36] width 27 height 15
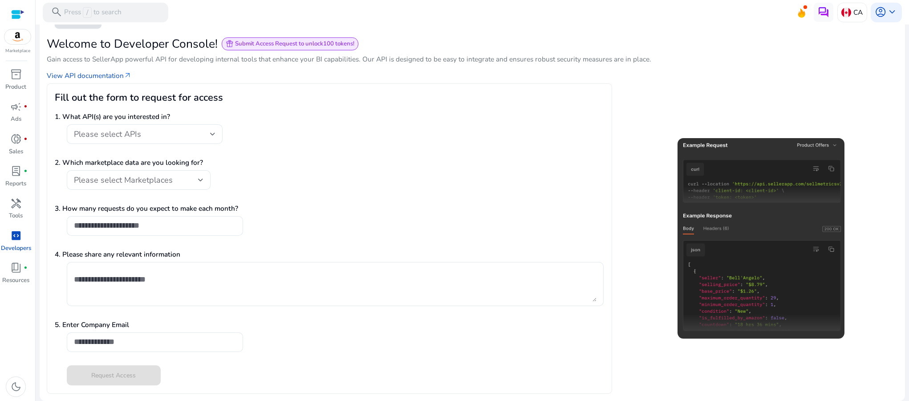
click at [426, 130] on div "Please select APIs" at bounding box center [329, 138] width 549 height 29
click at [881, 12] on span "account_circle" at bounding box center [881, 12] width 12 height 12
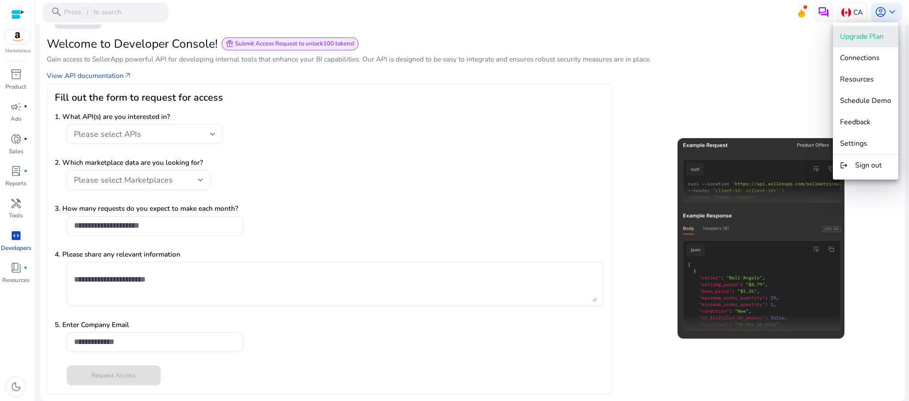
click at [868, 34] on span "Upgrade Plan" at bounding box center [862, 37] width 44 height 10
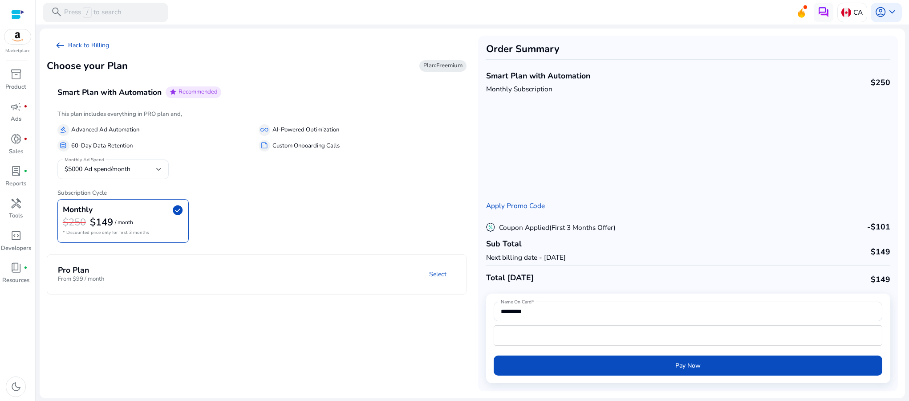
click at [158, 166] on div at bounding box center [158, 169] width 5 height 11
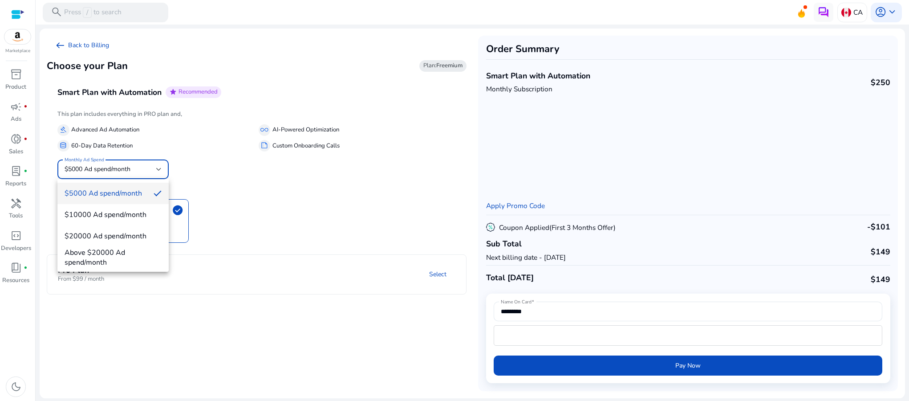
click at [383, 194] on div at bounding box center [454, 200] width 909 height 401
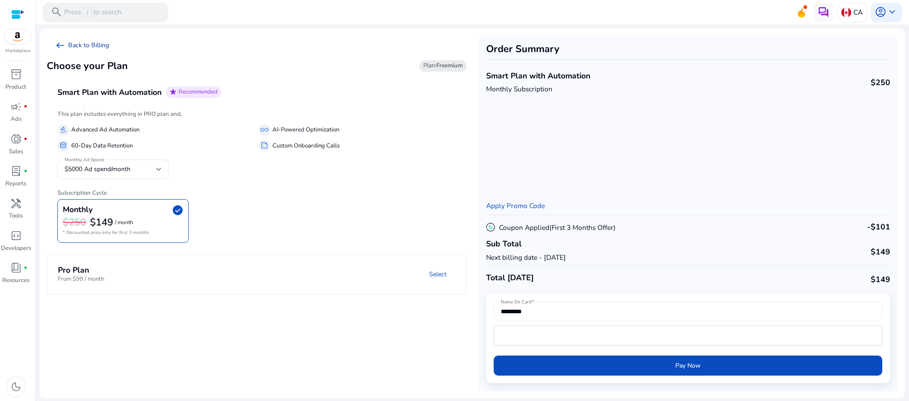
click at [57, 45] on span "arrow_left_alt" at bounding box center [60, 46] width 12 height 12
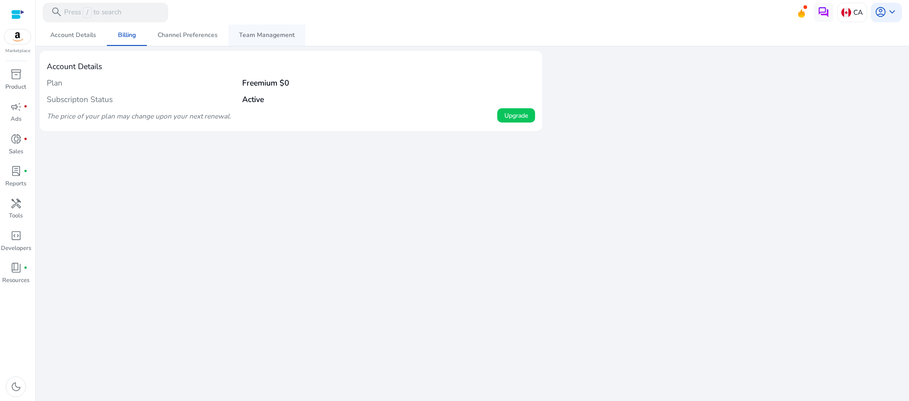
click at [260, 33] on span "Team Management" at bounding box center [267, 35] width 56 height 6
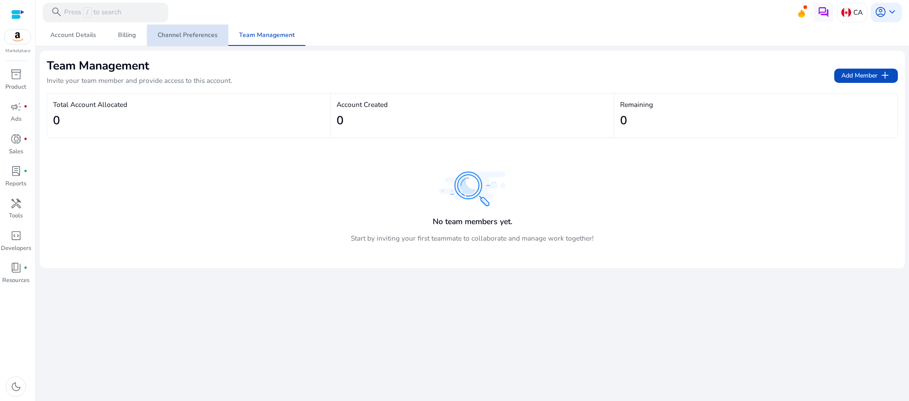
click at [199, 35] on span "Channel Preferences" at bounding box center [188, 35] width 60 height 6
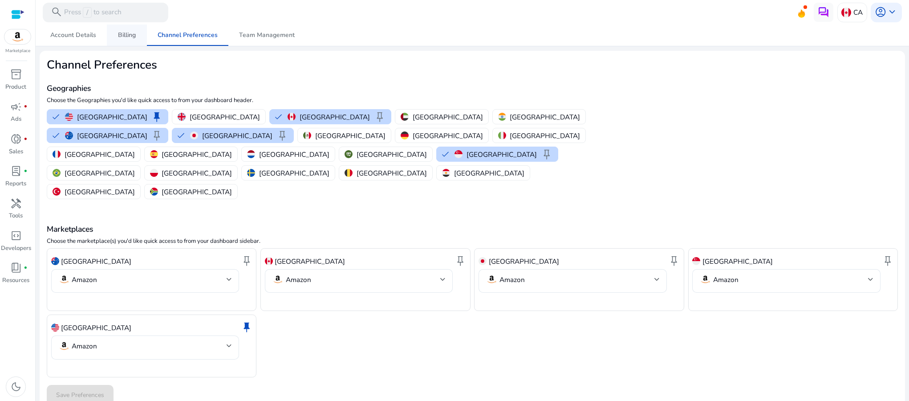
click at [120, 37] on span "Billing" at bounding box center [127, 35] width 18 height 6
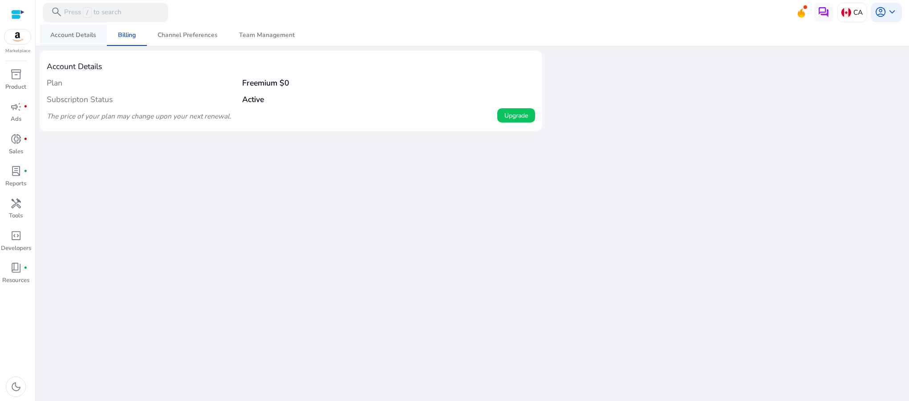
click at [77, 38] on span "Account Details" at bounding box center [73, 35] width 46 height 6
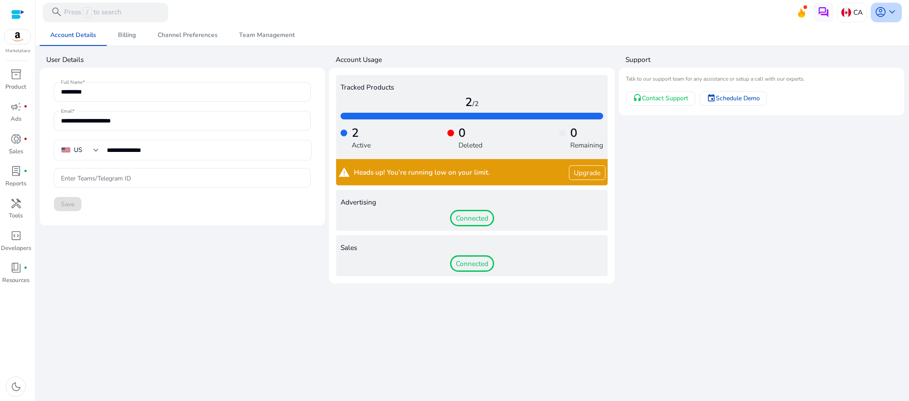
click at [881, 8] on span "account_circle" at bounding box center [881, 12] width 12 height 12
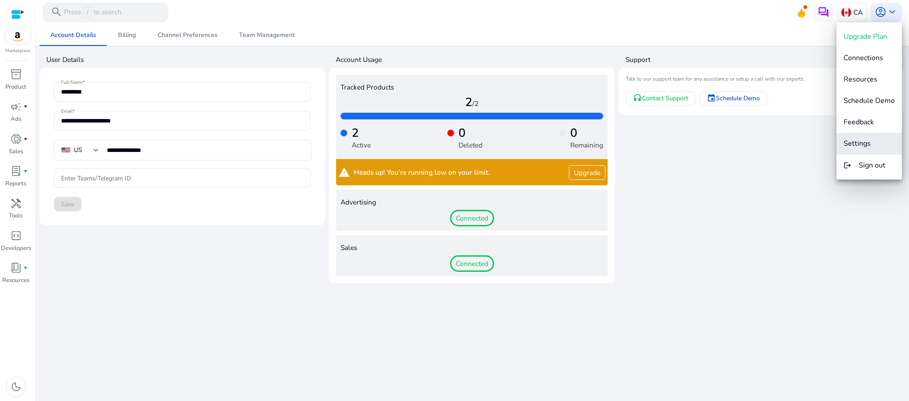
click at [855, 146] on span "Settings" at bounding box center [856, 143] width 27 height 10
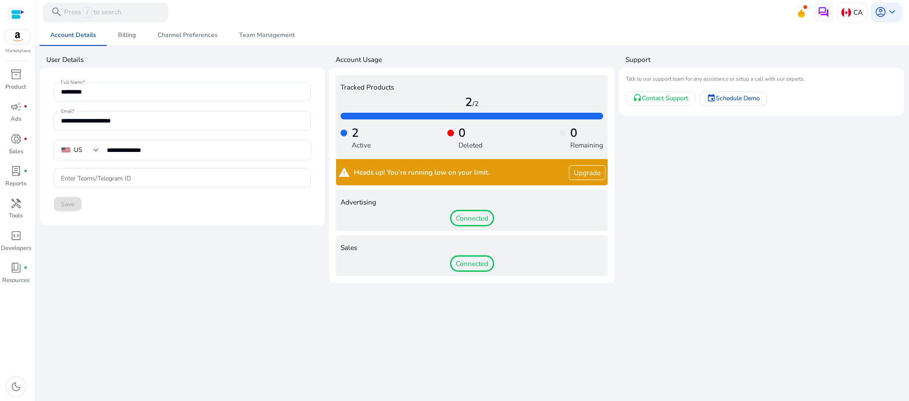
click at [71, 204] on div "Save" at bounding box center [182, 204] width 257 height 14
click at [124, 36] on span "Billing" at bounding box center [127, 35] width 18 height 6
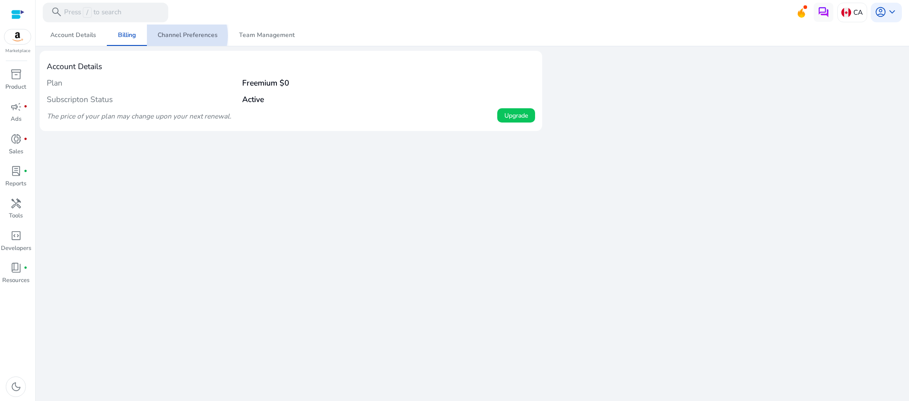
click at [179, 35] on span "Channel Preferences" at bounding box center [188, 35] width 60 height 6
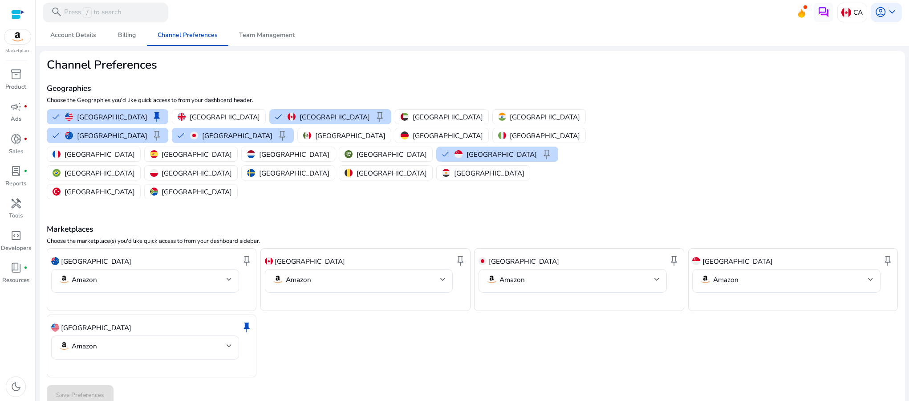
click at [15, 11] on div at bounding box center [17, 14] width 13 height 10
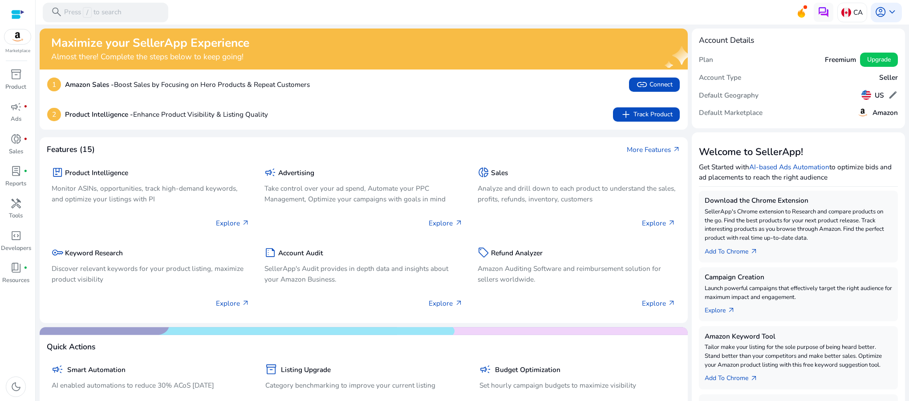
click at [886, 80] on h5 "Seller" at bounding box center [888, 77] width 19 height 8
click at [711, 80] on h5 "Account Type" at bounding box center [720, 77] width 42 height 8
click at [789, 112] on div "Default Marketplace Amazon" at bounding box center [798, 113] width 199 height 18
click at [742, 96] on h5 "Default Geography" at bounding box center [729, 95] width 60 height 8
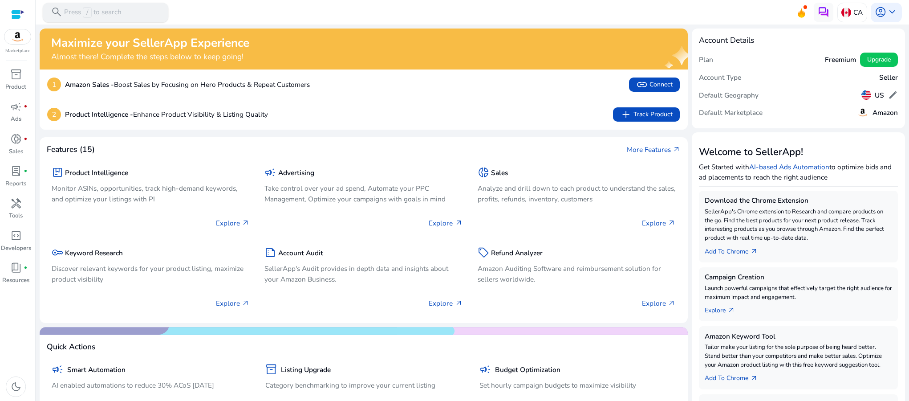
click at [117, 15] on p "Press / to search" at bounding box center [92, 12] width 57 height 11
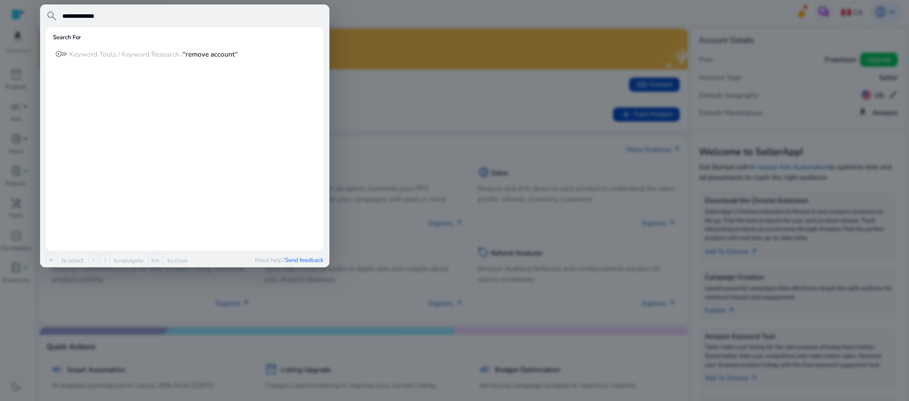
click at [69, 16] on input "**********" at bounding box center [192, 16] width 262 height 12
type input "**********"
click at [152, 98] on mat-card "Search For key Keyword Tools / Keyword Research / “delete account“" at bounding box center [185, 138] width 278 height 223
click at [414, 13] on div at bounding box center [454, 200] width 909 height 401
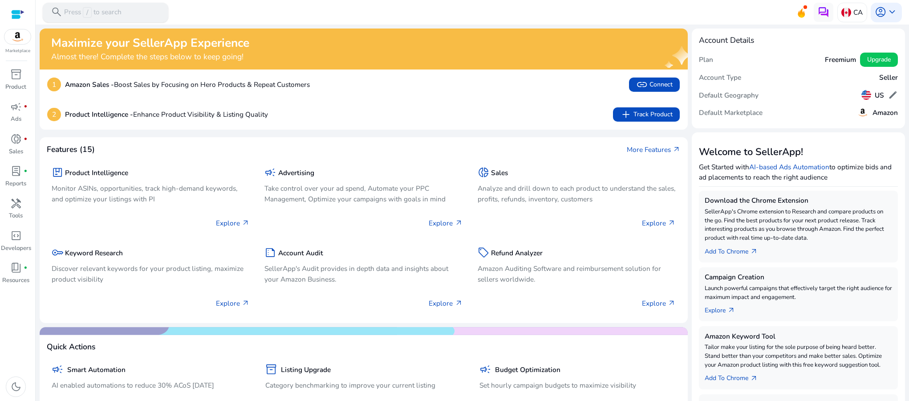
click at [135, 11] on div "search Press / to search" at bounding box center [106, 13] width 126 height 20
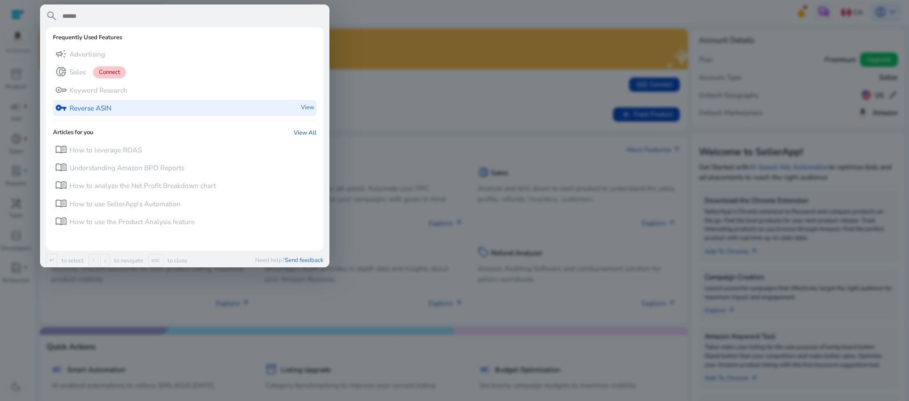
click at [111, 109] on p "Reverse ASIN" at bounding box center [90, 108] width 42 height 10
